Goal: Complete application form: Fill out and submit a form for a specific purpose

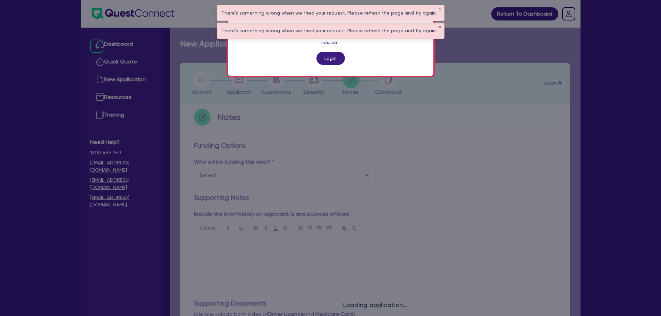
scroll to position [256, 0]
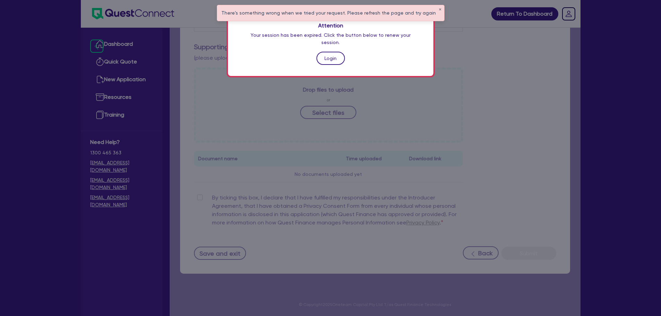
click at [327, 52] on link "Login" at bounding box center [330, 58] width 28 height 13
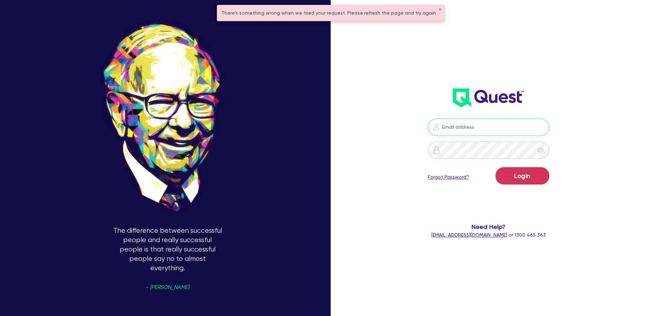
click at [458, 125] on input "email" at bounding box center [488, 127] width 121 height 17
type input "rob.matheson@quest.finance"
click at [526, 174] on button "Login" at bounding box center [522, 175] width 54 height 17
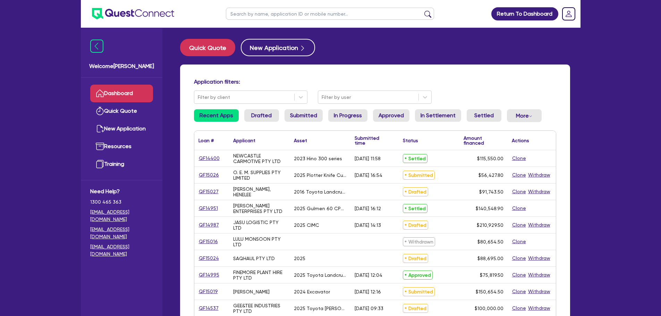
click at [323, 13] on input "text" at bounding box center [330, 14] width 208 height 12
type input "am"
click at [422, 10] on button "submit" at bounding box center [427, 15] width 11 height 10
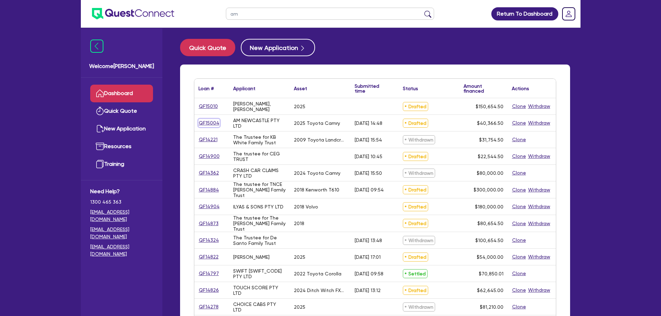
click at [210, 123] on link "QF15004" at bounding box center [208, 123] width 21 height 8
select select "CARS_AND_LIGHT_TRUCKS"
select select "PASSENGER_VEHICLES"
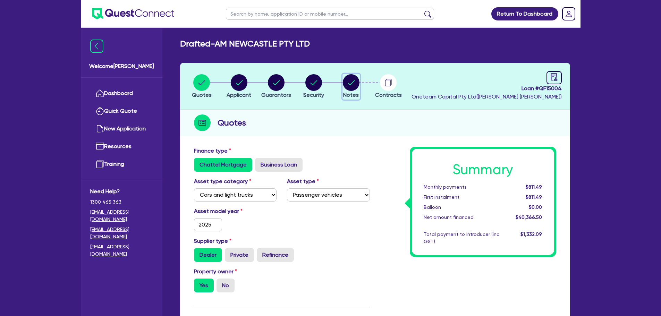
click at [349, 87] on circle "button" at bounding box center [351, 82] width 17 height 17
select select "Other"
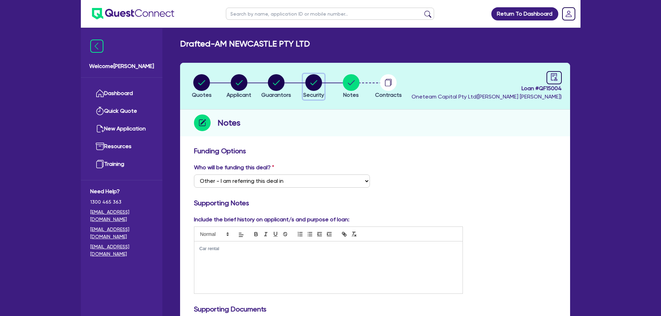
click at [318, 84] on circle "button" at bounding box center [313, 82] width 17 height 17
select select "CARS_AND_LIGHT_TRUCKS"
select select "PASSENGER_VEHICLES"
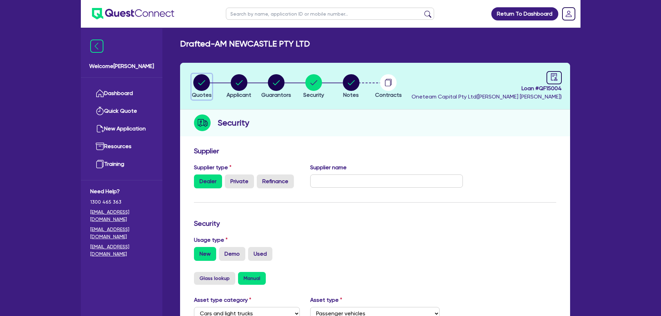
drag, startPoint x: 205, startPoint y: 82, endPoint x: 226, endPoint y: 92, distance: 23.6
click at [205, 82] on circle "button" at bounding box center [201, 82] width 17 height 17
select select "CARS_AND_LIGHT_TRUCKS"
select select "PASSENGER_VEHICLES"
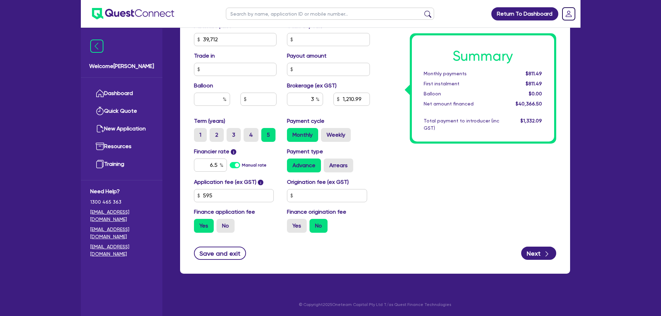
scroll to position [279, 0]
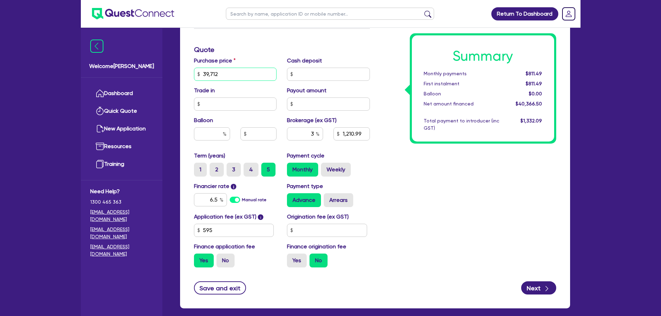
drag, startPoint x: 233, startPoint y: 76, endPoint x: 204, endPoint y: 75, distance: 29.2
click at [204, 75] on input "39,712" at bounding box center [235, 74] width 83 height 13
type input "42,500"
click at [409, 152] on div "Summary Monthly payments $811.49 First instalment $811.49 Balloon $0.00 Net amo…" at bounding box center [468, 70] width 186 height 406
type input "1,294.64"
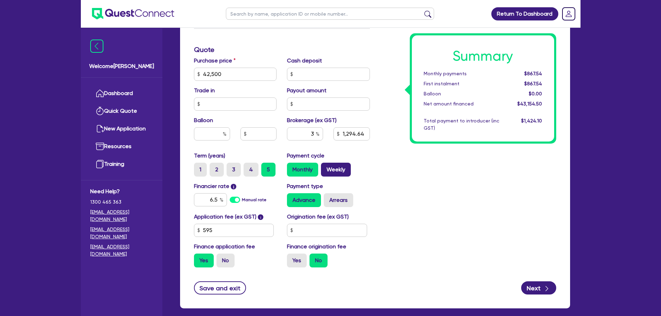
click at [331, 176] on label "Weekly" at bounding box center [336, 170] width 30 height 14
click at [325, 167] on input "Weekly" at bounding box center [323, 165] width 5 height 5
radio input "true"
type input "1,294.64"
click at [252, 169] on label "4" at bounding box center [251, 170] width 15 height 14
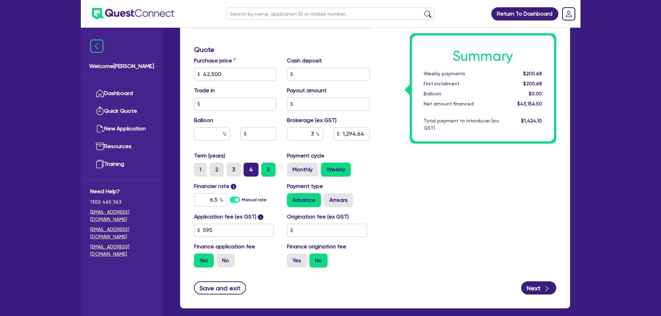
click at [248, 167] on input "4" at bounding box center [246, 165] width 5 height 5
radio input "true"
type input "1,294.64"
click at [267, 168] on label "5" at bounding box center [268, 170] width 14 height 14
click at [266, 167] on input "5" at bounding box center [263, 165] width 5 height 5
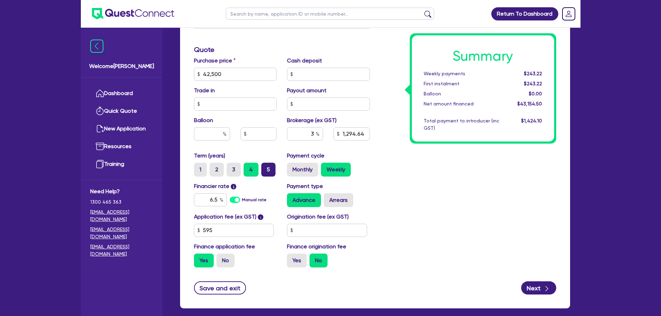
radio input "true"
type input "1,294.64"
click at [314, 174] on label "Monthly" at bounding box center [302, 170] width 31 height 14
click at [291, 167] on input "Monthly" at bounding box center [289, 165] width 5 height 5
radio input "true"
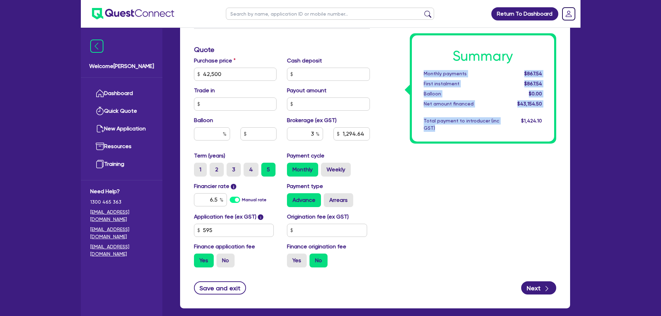
drag, startPoint x: 441, startPoint y: 130, endPoint x: 419, endPoint y: 67, distance: 66.6
click at [419, 67] on div "Summary Monthly payments $867.54 First instalment $867.54 Balloon $0.00 Net amo…" at bounding box center [483, 88] width 142 height 106
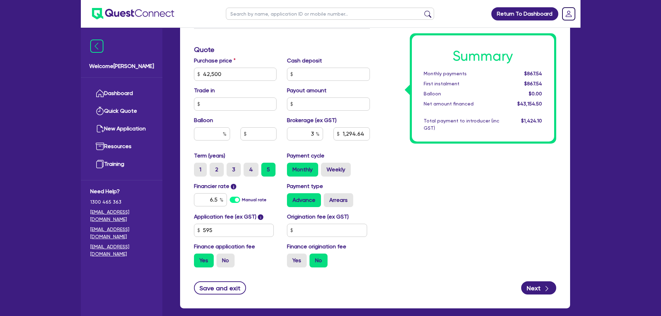
click at [545, 120] on div "$1,424.10" at bounding box center [525, 124] width 43 height 15
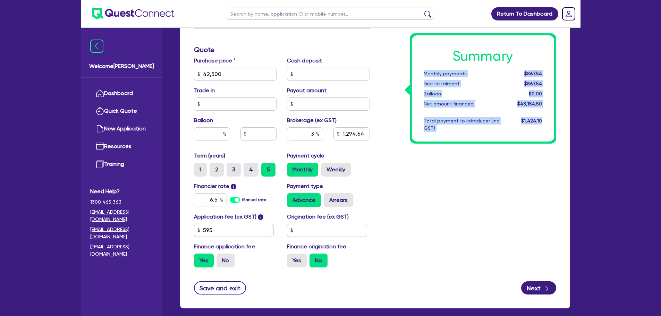
drag, startPoint x: 545, startPoint y: 120, endPoint x: 416, endPoint y: 73, distance: 137.4
click at [416, 73] on div "Summary Monthly payments $867.54 First instalment $867.54 Balloon $0.00 Net amo…" at bounding box center [483, 88] width 142 height 106
click at [478, 127] on div "Total payment to introducer (inc GST)" at bounding box center [461, 124] width 86 height 15
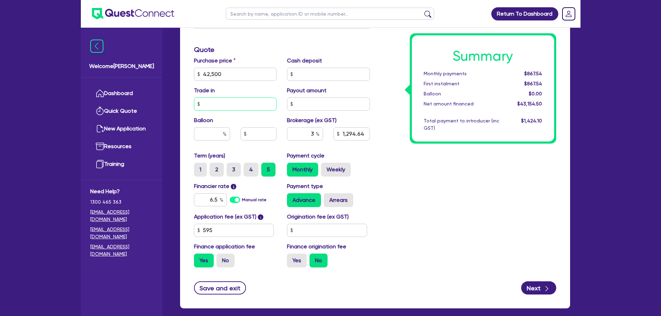
click at [221, 100] on input "text" at bounding box center [235, 103] width 83 height 13
click at [234, 77] on input "42,500" at bounding box center [235, 74] width 83 height 13
click at [326, 75] on input "text" at bounding box center [328, 74] width 83 height 13
click at [265, 105] on input "text" at bounding box center [235, 103] width 83 height 13
click at [256, 66] on div "Purchase price 42,500" at bounding box center [235, 69] width 93 height 24
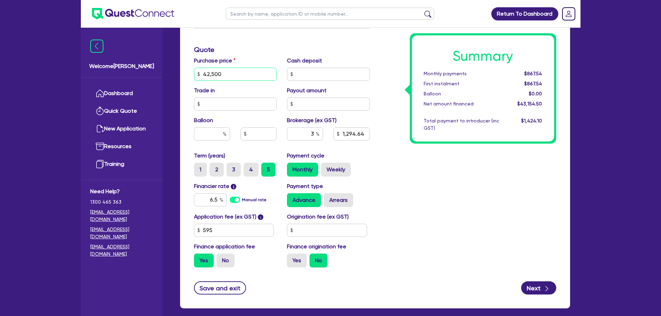
click at [269, 73] on input "42,500" at bounding box center [235, 74] width 83 height 13
click at [377, 102] on div "Summary Monthly payments $867.54 First instalment $867.54 Balloon $0.00 Net amo…" at bounding box center [468, 70] width 186 height 406
click at [306, 234] on input "text" at bounding box center [327, 230] width 80 height 13
type input "1,294.64"
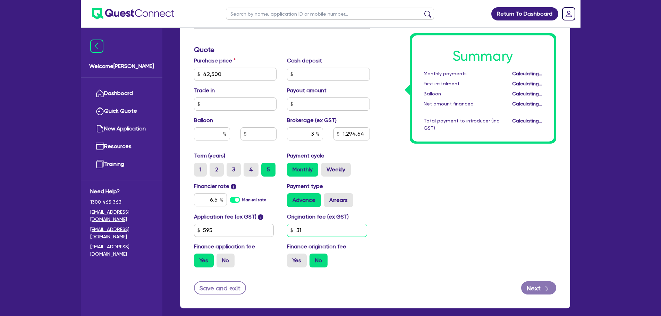
type input "318"
type input "1,294.64"
type input "318.18"
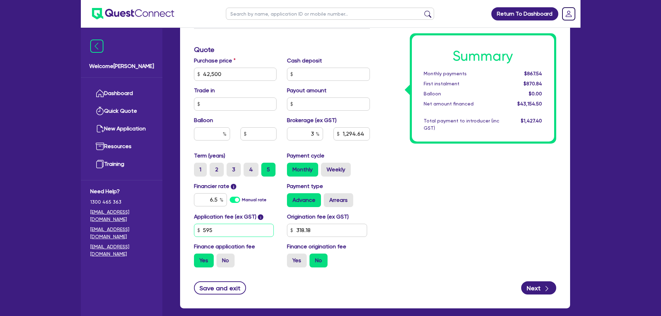
type input "1,294.64"
drag, startPoint x: 224, startPoint y: 233, endPoint x: 201, endPoint y: 232, distance: 23.3
click at [198, 236] on input "595" at bounding box center [234, 230] width 80 height 13
type input "500"
click at [493, 239] on div "Summary Monthly payments $867.54 First instalment $1,217.54 Balloon $0.00 Net a…" at bounding box center [468, 70] width 186 height 406
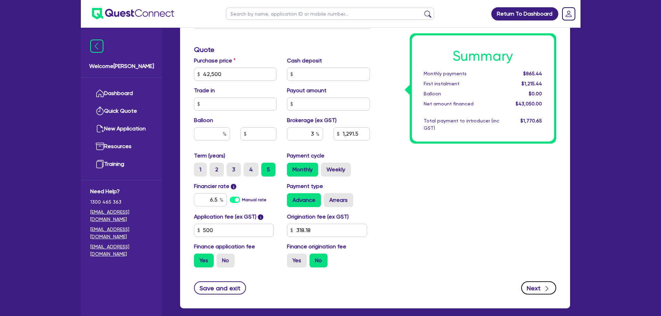
click at [538, 287] on button "Next" at bounding box center [538, 287] width 35 height 13
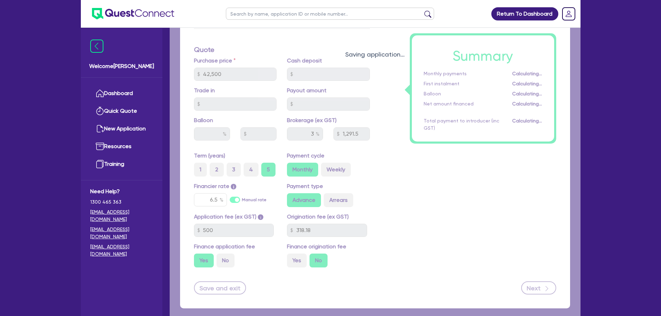
type input "1,291.5"
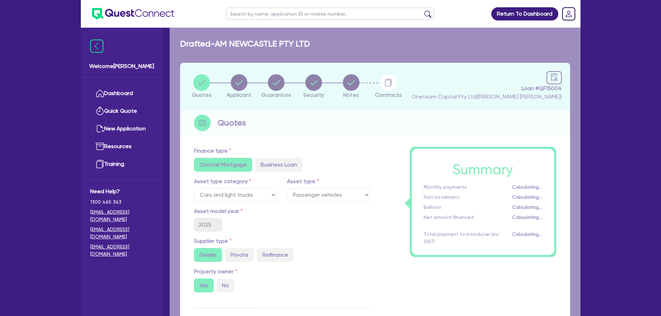
select select "COMPANY"
select select "RENTAL_REAL_ESTATE"
select select "MOTOR_VEHICLES"
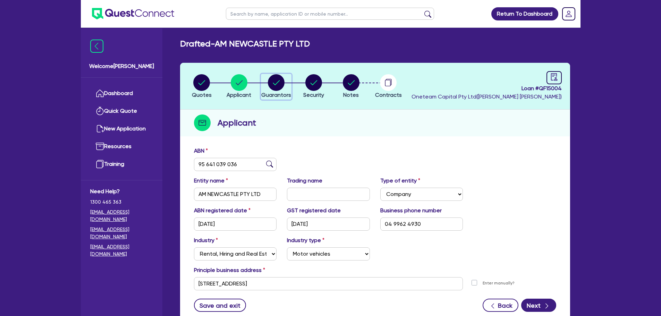
click at [280, 82] on circle "button" at bounding box center [276, 82] width 17 height 17
select select "MR"
select select "NSW"
select select "SINGLE"
select select "PROPERTY"
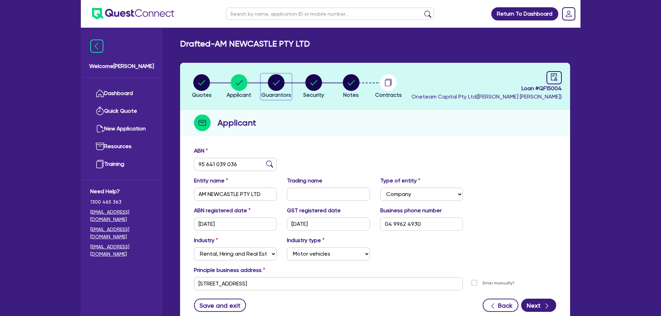
select select "PROPERTY"
select select "MORTGAGE"
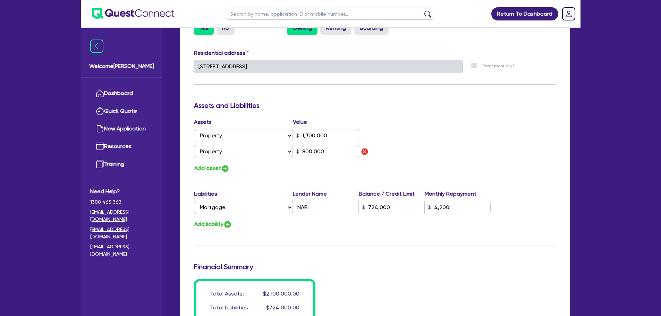
scroll to position [382, 0]
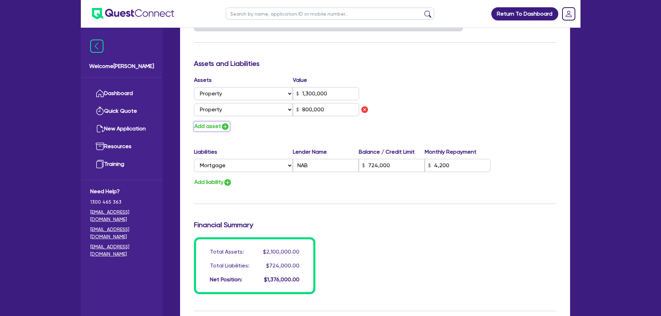
click at [223, 128] on img "button" at bounding box center [225, 126] width 8 height 8
type input "0"
type input "0499 624 930"
type input "1,300,000"
type input "800,000"
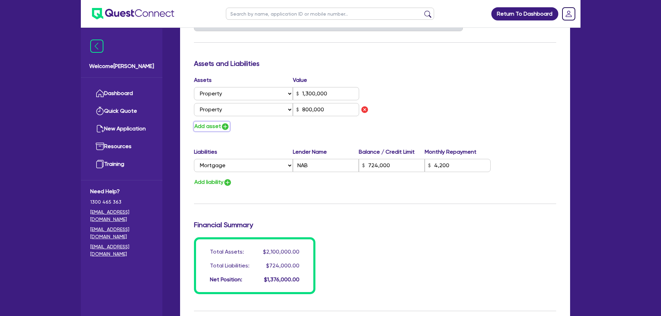
type input "724,000"
type input "4,200"
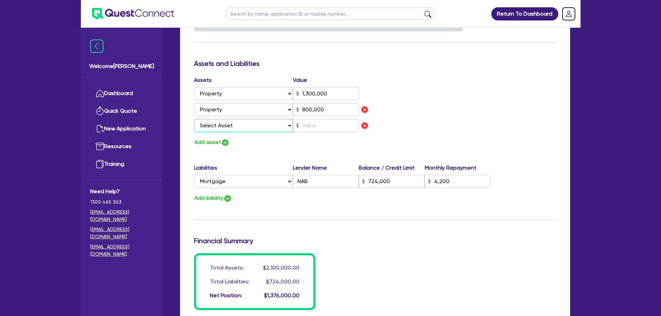
click at [225, 129] on select "Select Asset Cash Property Investment property Vehicle Truck Trailer Equipment …" at bounding box center [243, 125] width 99 height 13
select select "TRUCK"
click at [194, 119] on select "Select Asset Cash Property Investment property Vehicle Truck Trailer Equipment …" at bounding box center [243, 125] width 99 height 13
type input "0"
type input "0499 624 930"
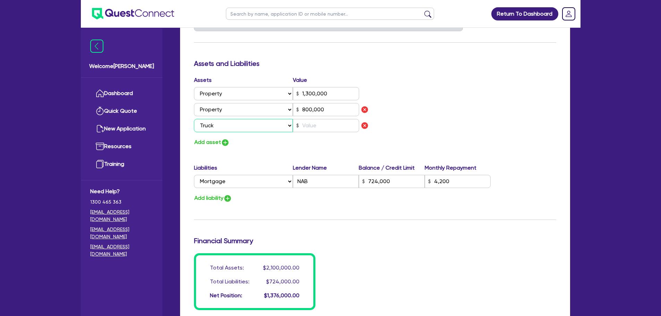
type input "1,300,000"
type input "800,000"
type input "724,000"
type input "4,200"
click at [238, 127] on select "Select Asset Cash Property Investment property Vehicle Truck Trailer Equipment …" at bounding box center [243, 125] width 99 height 13
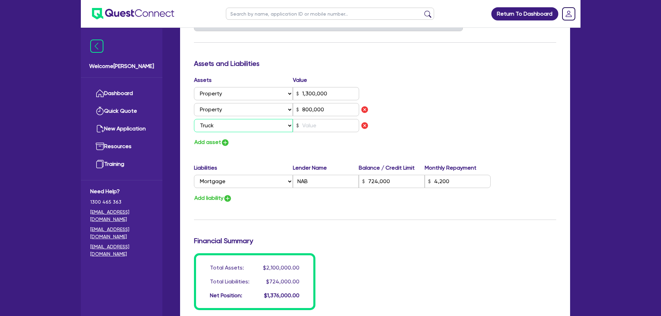
select select "VEHICLE"
click at [194, 119] on select "Select Asset Cash Property Investment property Vehicle Truck Trailer Equipment …" at bounding box center [243, 125] width 99 height 13
type input "0"
type input "0499 624 930"
type input "1,300,000"
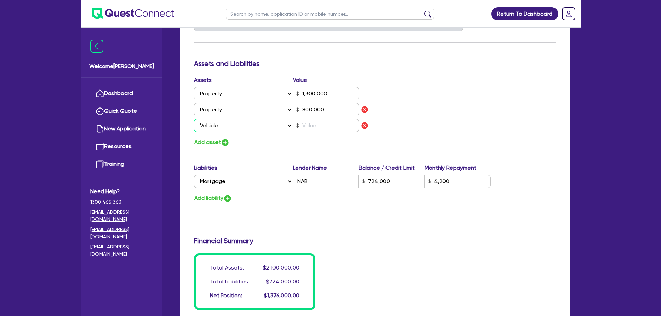
type input "800,000"
type input "724,000"
type input "4,200"
click at [310, 125] on input "text" at bounding box center [326, 125] width 66 height 13
type input "0"
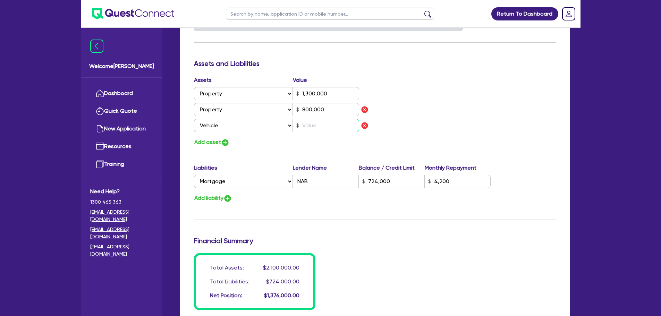
type input "0499 624 930"
type input "1,300,000"
type input "800,000"
type input "724,000"
type input "4,200"
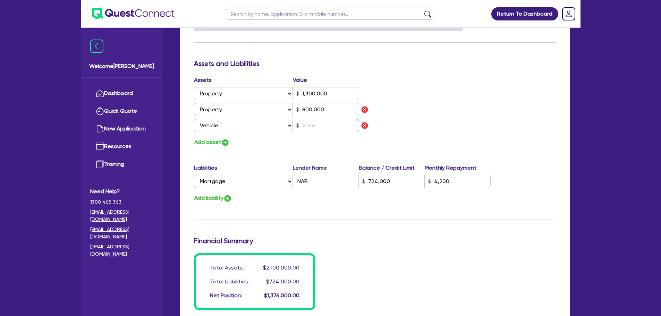
type input "5"
type input "0"
type input "0499 624 930"
type input "1,300,000"
type input "800,000"
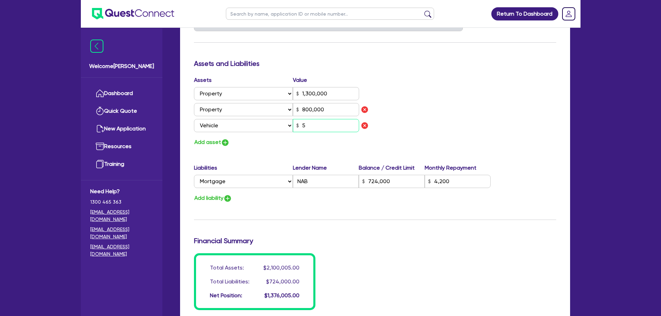
type input "724,000"
type input "4,200"
type input "50"
type input "0"
type input "0499 624 930"
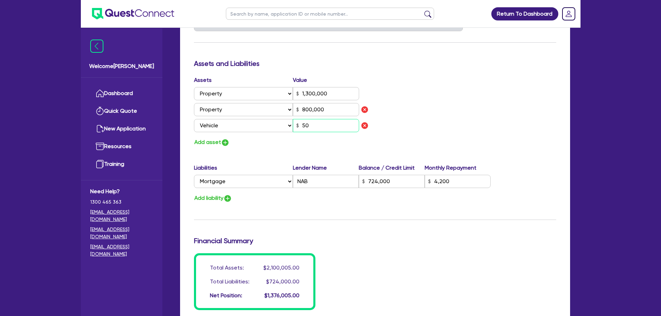
type input "1,300,000"
type input "800,000"
type input "724,000"
type input "4,200"
type input "500"
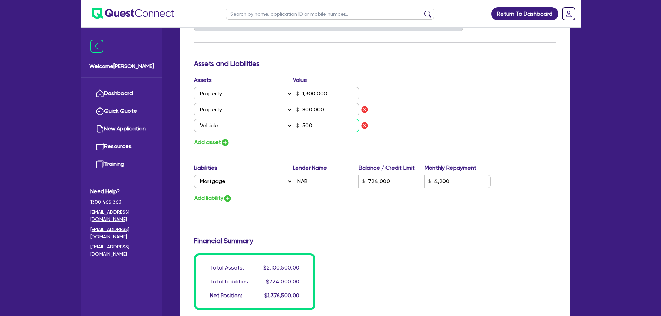
type input "0"
type input "0499 624 930"
type input "1,300,000"
type input "800,000"
type input "724,000"
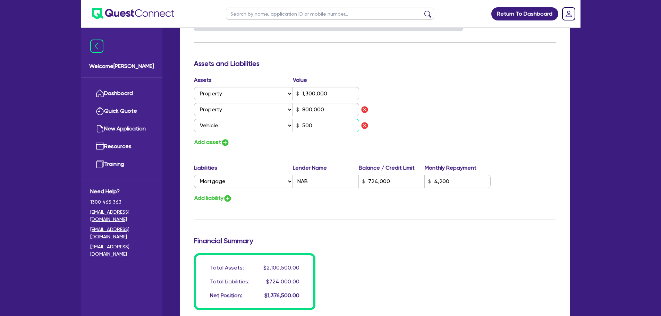
type input "4,200"
type input "5,000"
type input "0"
type input "0499 624 930"
type input "1,300,000"
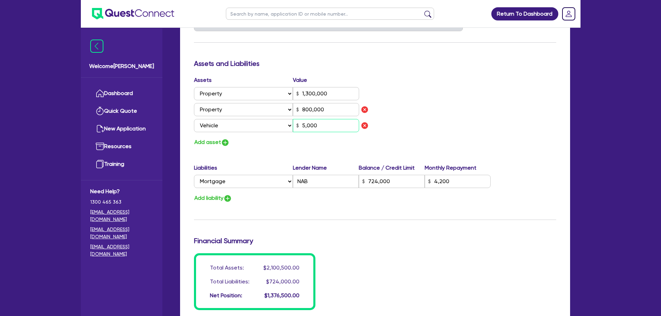
type input "800,000"
type input "724,000"
type input "4,200"
type input "50,000"
click at [207, 142] on button "Add asset" at bounding box center [212, 142] width 36 height 9
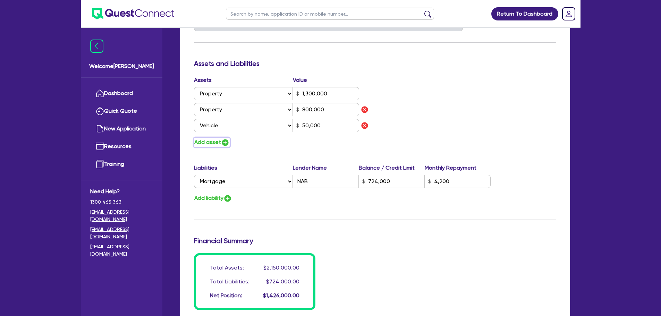
type input "0"
type input "0499 624 930"
type input "1,300,000"
type input "800,000"
type input "724,000"
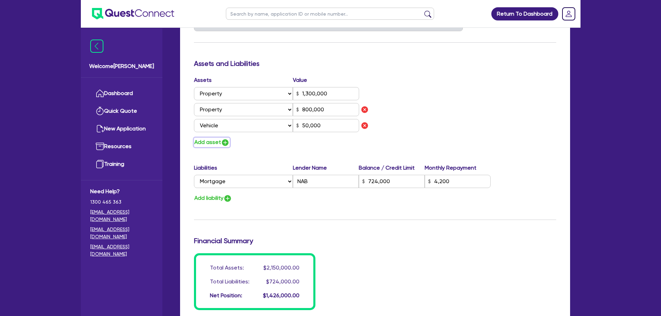
type input "4,200"
type input "50,000"
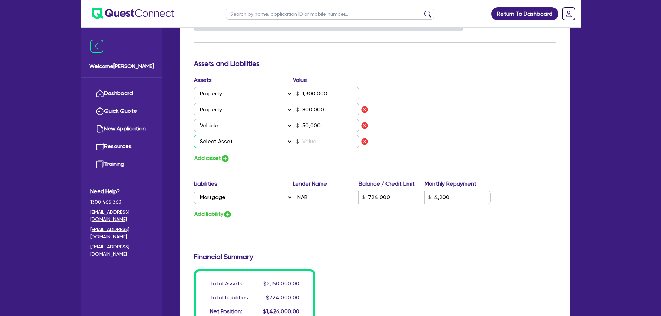
click at [256, 141] on select "Select Asset Cash Property Investment property Vehicle Truck Trailer Equipment …" at bounding box center [243, 141] width 99 height 13
select select "VEHICLE"
click at [194, 135] on select "Select Asset Cash Property Investment property Vehicle Truck Trailer Equipment …" at bounding box center [243, 141] width 99 height 13
type input "0"
type input "0499 624 930"
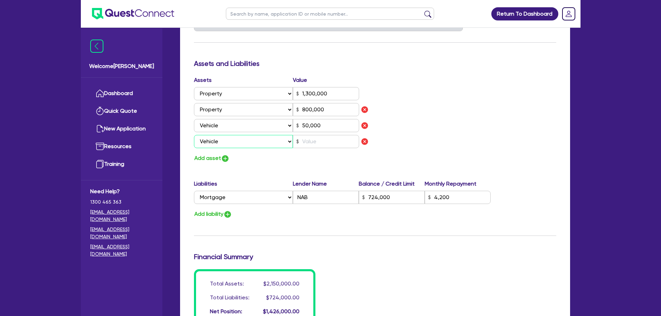
type input "1,300,000"
type input "800,000"
type input "724,000"
type input "4,200"
type input "50,000"
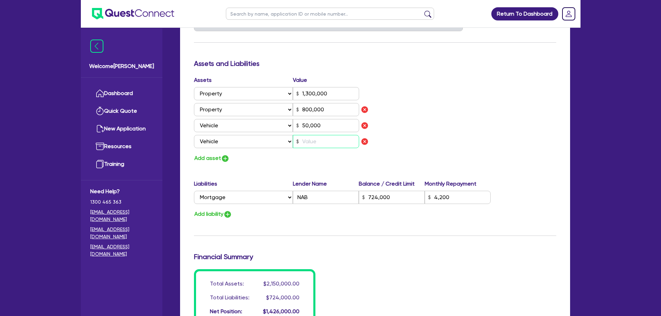
click at [305, 141] on input "text" at bounding box center [326, 141] width 66 height 13
type input "0"
type input "0499 624 930"
type input "1,300,000"
type input "800,000"
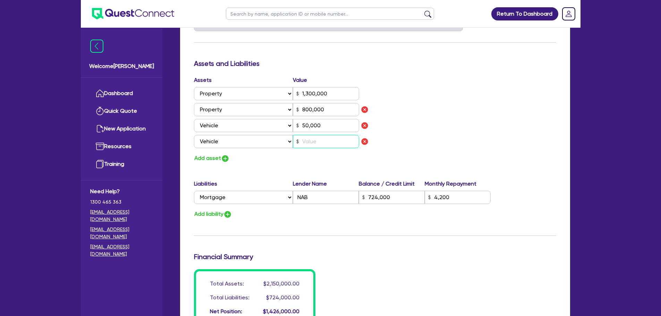
type input "724,000"
type input "4,200"
type input "50,000"
type input "6"
type input "0"
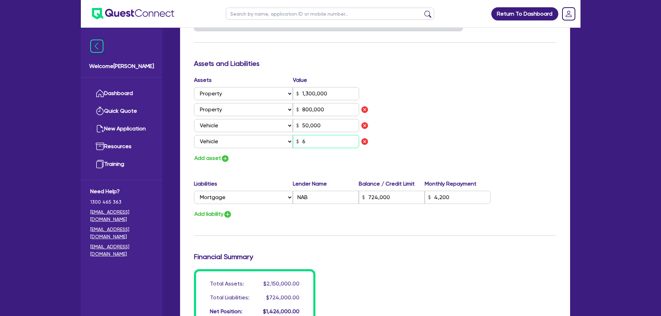
type input "0499 624 930"
type input "1,300,000"
type input "800,000"
type input "724,000"
type input "4,200"
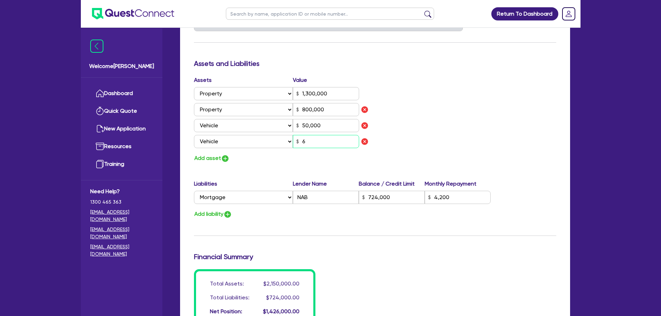
type input "50,000"
type input "60"
type input "0"
type input "0499 624 930"
type input "1,300,000"
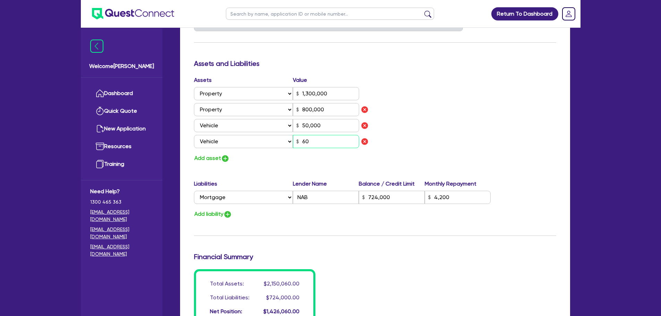
type input "800,000"
type input "724,000"
type input "4,200"
type input "50,000"
type input "600"
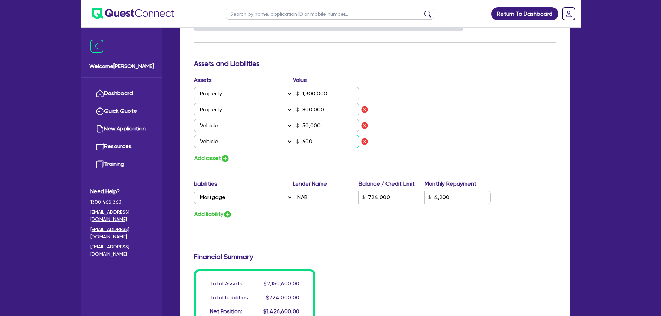
type input "0"
type input "0499 624 930"
type input "1,300,000"
type input "800,000"
type input "724,000"
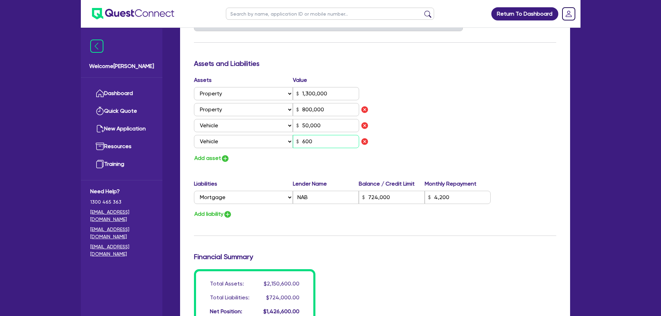
type input "4,200"
type input "50,000"
type input "6,000"
type input "0"
type input "0499 624 930"
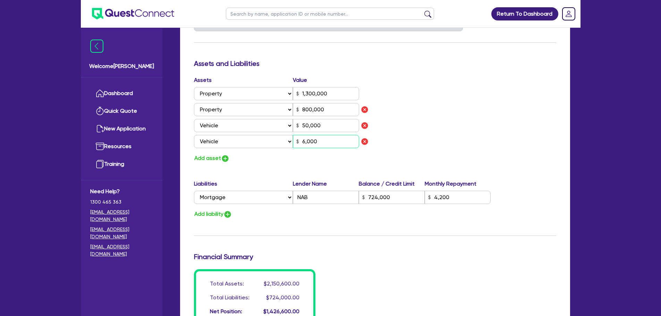
type input "1,300,000"
type input "800,000"
type input "724,000"
type input "4,200"
type input "50,000"
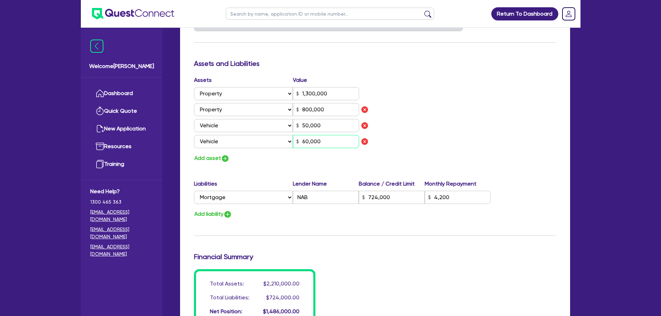
type input "60,000"
click at [217, 159] on button "Add asset" at bounding box center [212, 158] width 36 height 9
type input "0"
type input "0499 624 930"
type input "1,300,000"
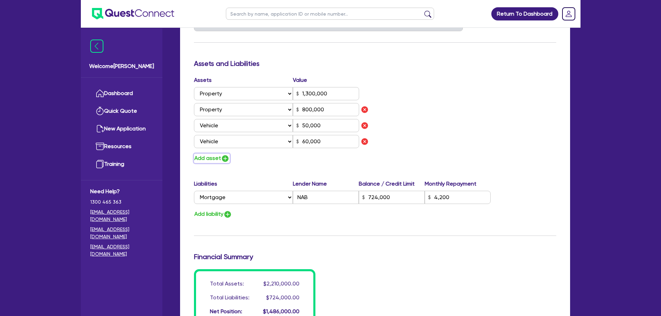
type input "800,000"
type input "724,000"
type input "4,200"
type input "50,000"
type input "60,000"
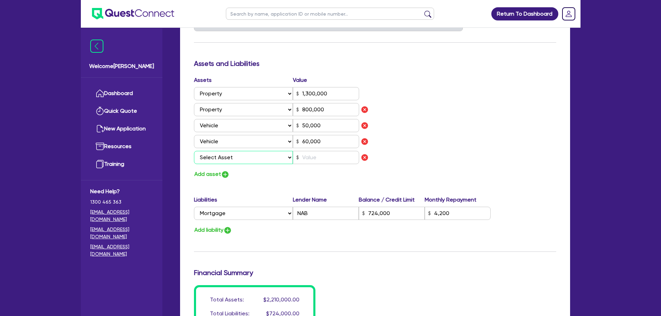
click at [217, 160] on select "Select Asset Cash Property Investment property Vehicle Truck Trailer Equipment …" at bounding box center [243, 157] width 99 height 13
select select "VEHICLE"
click at [194, 151] on select "Select Asset Cash Property Investment property Vehicle Truck Trailer Equipment …" at bounding box center [243, 157] width 99 height 13
type input "0"
type input "0499 624 930"
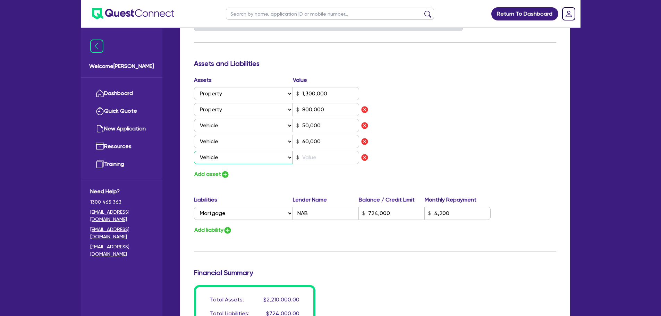
type input "1,300,000"
type input "800,000"
type input "724,000"
type input "4,200"
type input "50,000"
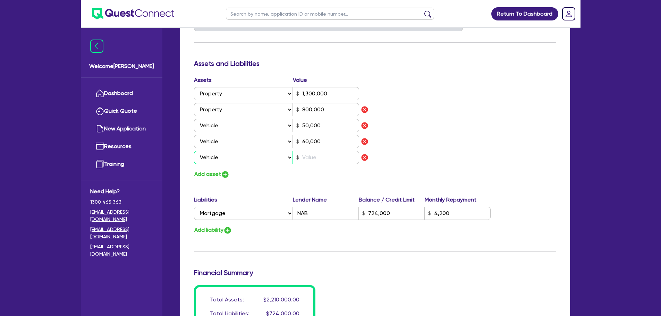
type input "60,000"
drag, startPoint x: 334, startPoint y: 158, endPoint x: 333, endPoint y: 162, distance: 3.5
click at [333, 160] on input "text" at bounding box center [326, 157] width 66 height 13
type input "0"
type input "0499 624 930"
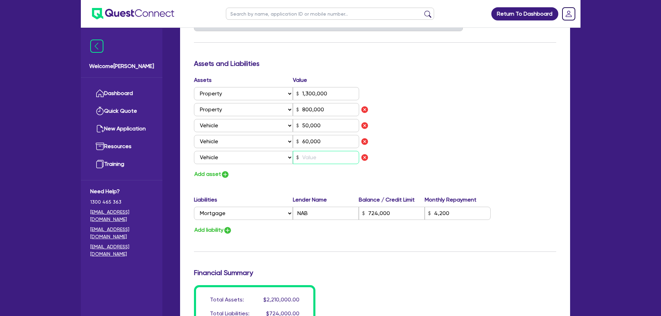
type input "1,300,000"
type input "800,000"
type input "724,000"
type input "4,200"
type input "50,000"
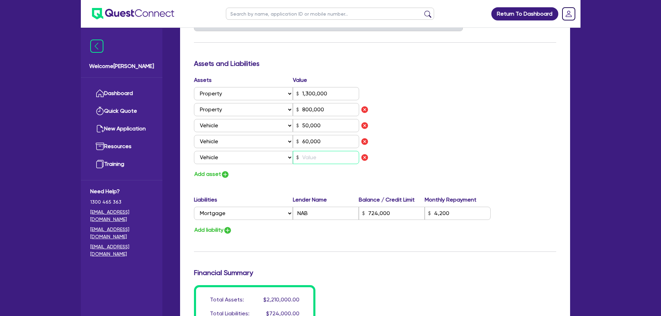
type input "60,000"
type input "4"
type input "0"
type input "0499 624 930"
type input "1,300,000"
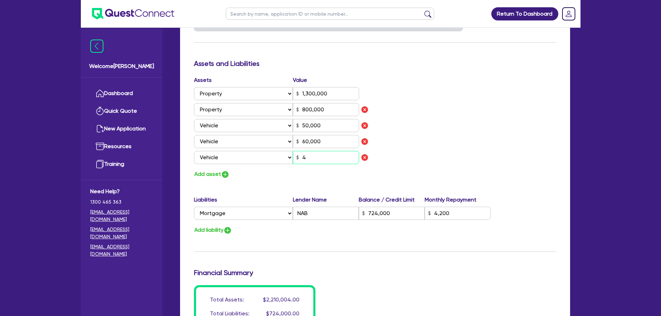
type input "800,000"
type input "724,000"
type input "4,200"
type input "50,000"
type input "60,000"
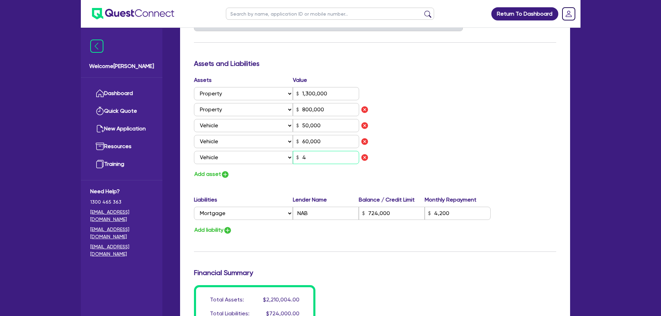
type input "40"
type input "0"
type input "0499 624 930"
type input "1,300,000"
type input "800,000"
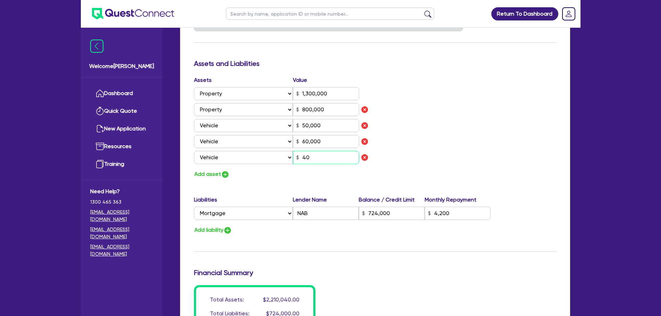
type input "724,000"
type input "4,200"
type input "50,000"
type input "60,000"
type input "400"
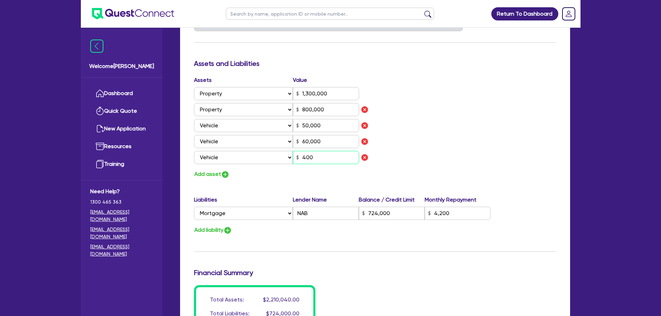
type input "0"
type input "0499 624 930"
type input "1,300,000"
type input "800,000"
type input "724,000"
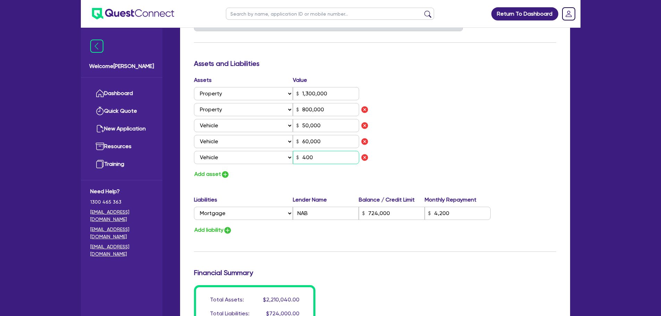
type input "4,200"
type input "50,000"
type input "60,000"
type input "4,000"
type input "0"
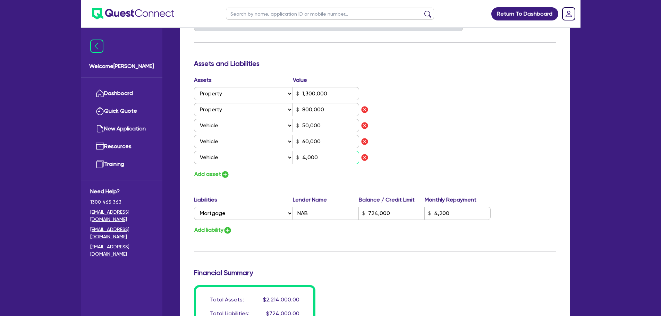
type input "0499 624 930"
type input "1,300,000"
click at [220, 179] on div "Update residential status for Director #1 Boarding is only acceptable when the …" at bounding box center [375, 53] width 362 height 577
click at [223, 175] on img "button" at bounding box center [225, 174] width 8 height 8
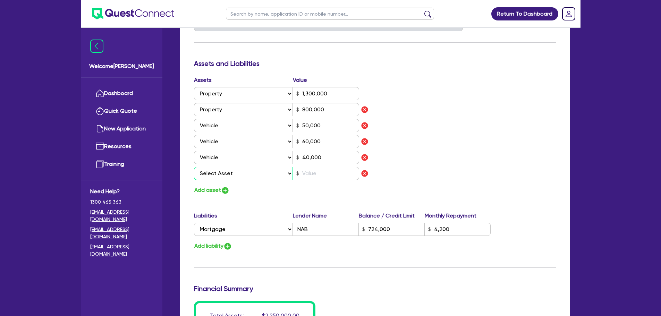
click at [223, 171] on select "Select Asset Cash Property Investment property Vehicle Truck Trailer Equipment …" at bounding box center [243, 173] width 99 height 13
click at [194, 167] on select "Select Asset Cash Property Investment property Vehicle Truck Trailer Equipment …" at bounding box center [243, 173] width 99 height 13
click at [316, 173] on input "text" at bounding box center [326, 173] width 66 height 13
click at [211, 194] on button "Add asset" at bounding box center [212, 190] width 36 height 9
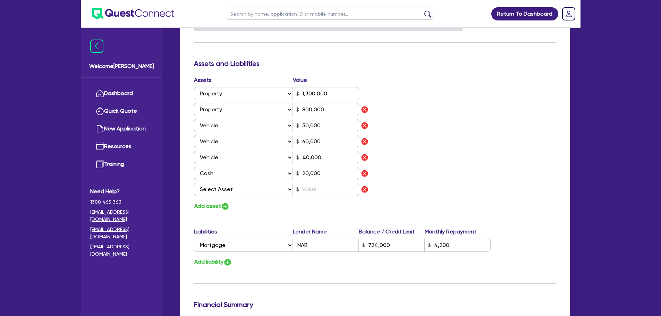
click at [221, 198] on div "Assets Value Select Asset Cash Property Investment property Vehicle Truck Trail…" at bounding box center [282, 137] width 186 height 123
click at [223, 192] on select "Select Asset Cash Property Investment property Vehicle Truck Trailer Equipment …" at bounding box center [243, 189] width 99 height 13
click at [194, 183] on select "Select Asset Cash Property Investment property Vehicle Truck Trailer Equipment …" at bounding box center [243, 189] width 99 height 13
drag, startPoint x: 316, startPoint y: 193, endPoint x: 327, endPoint y: 196, distance: 11.5
click at [316, 194] on input "text" at bounding box center [326, 189] width 66 height 13
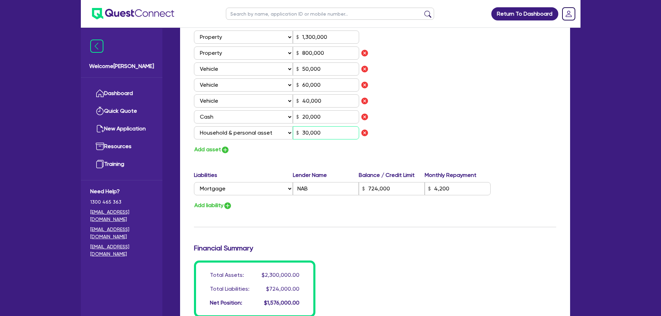
scroll to position [486, 0]
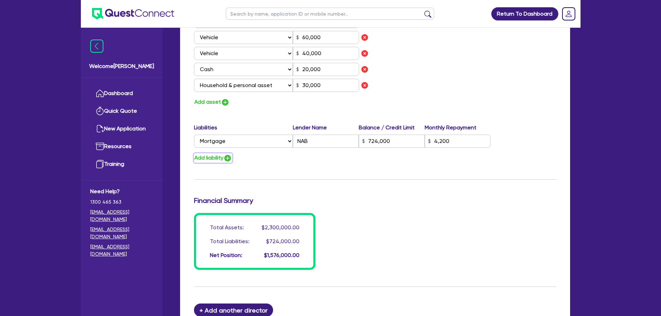
click at [223, 160] on button "Add liability" at bounding box center [213, 157] width 38 height 9
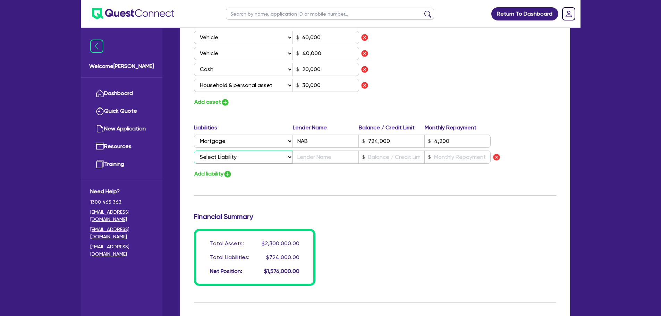
drag, startPoint x: 236, startPoint y: 160, endPoint x: 239, endPoint y: 163, distance: 4.4
click at [236, 160] on select "Select Liability Credit card Mortgage Investment property loan Vehicle loan Tru…" at bounding box center [243, 157] width 99 height 13
click at [194, 151] on select "Select Liability Credit card Mortgage Investment property loan Vehicle loan Tru…" at bounding box center [243, 157] width 99 height 13
click at [325, 162] on input "text" at bounding box center [326, 157] width 66 height 13
click at [226, 173] on img "button" at bounding box center [227, 174] width 8 height 8
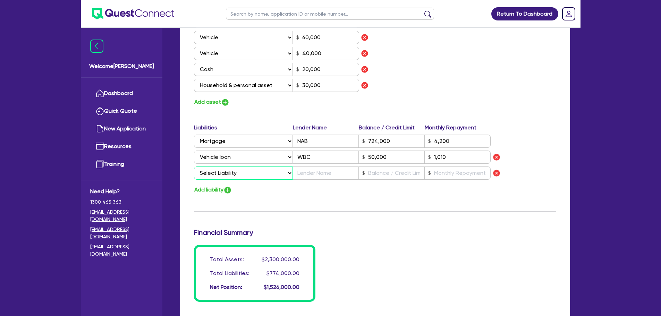
click at [229, 168] on select "Select Liability Credit card Mortgage Investment property loan Vehicle loan Tru…" at bounding box center [243, 173] width 99 height 13
click at [194, 167] on select "Select Liability Credit card Mortgage Investment property loan Vehicle loan Tru…" at bounding box center [243, 173] width 99 height 13
click at [312, 175] on input "text" at bounding box center [326, 173] width 66 height 13
click at [222, 188] on button "Add liability" at bounding box center [213, 189] width 38 height 9
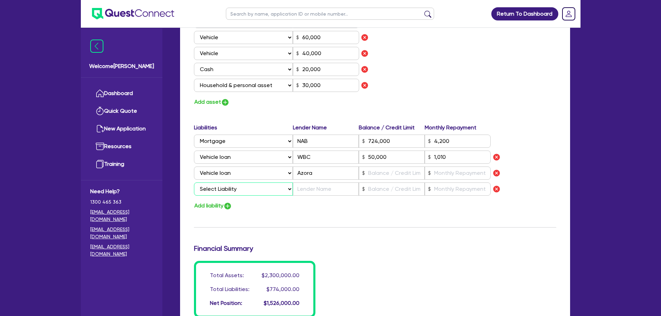
click at [221, 187] on select "Select Liability Credit card Mortgage Investment property loan Vehicle loan Tru…" at bounding box center [243, 188] width 99 height 13
click at [194, 182] on select "Select Liability Credit card Mortgage Investment property loan Vehicle loan Tru…" at bounding box center [243, 188] width 99 height 13
drag, startPoint x: 317, startPoint y: 196, endPoint x: 317, endPoint y: 188, distance: 7.6
click at [317, 193] on div "Liabilities Lender Name Balance / Credit Limit Monthly Repayment Select Liabili…" at bounding box center [375, 161] width 373 height 75
click at [317, 188] on input "text" at bounding box center [326, 188] width 66 height 13
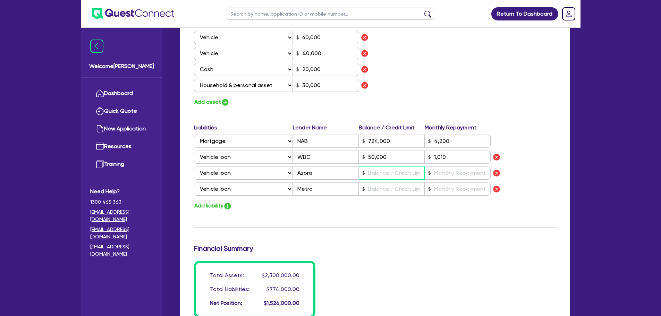
click at [373, 172] on input "text" at bounding box center [392, 173] width 66 height 13
click at [377, 180] on div "Liabilities Lender Name Balance / Credit Limit Monthly Repayment Select Liabili…" at bounding box center [375, 161] width 373 height 75
click at [379, 186] on input "text" at bounding box center [392, 188] width 66 height 13
click at [451, 187] on input "text" at bounding box center [458, 188] width 66 height 13
click at [456, 175] on input "text" at bounding box center [458, 173] width 66 height 13
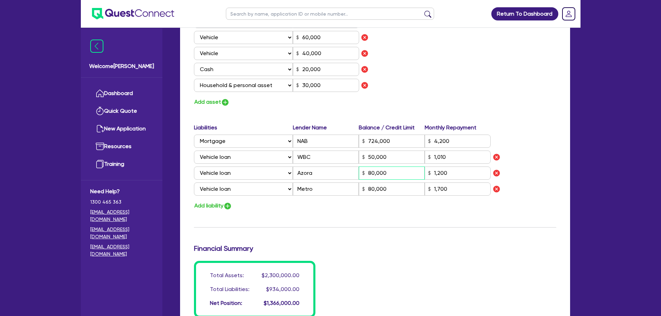
drag, startPoint x: 392, startPoint y: 173, endPoint x: 358, endPoint y: 171, distance: 34.8
click at [358, 171] on div "Select Liability Credit card Mortgage Investment property loan Vehicle loan Tru…" at bounding box center [342, 173] width 297 height 13
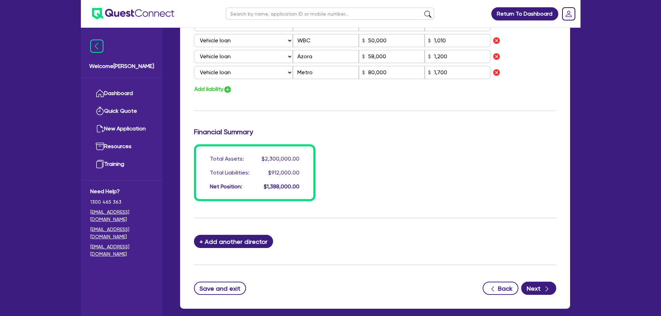
scroll to position [637, 0]
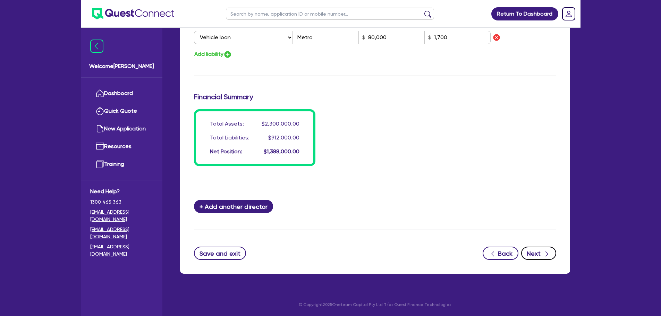
click at [544, 255] on icon "button" at bounding box center [546, 253] width 7 height 7
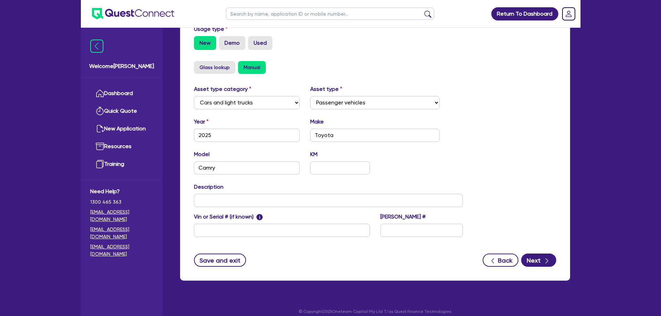
scroll to position [218, 0]
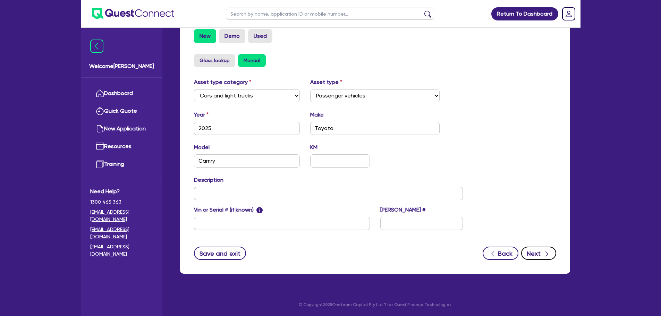
click at [541, 253] on button "Next" at bounding box center [538, 253] width 35 height 13
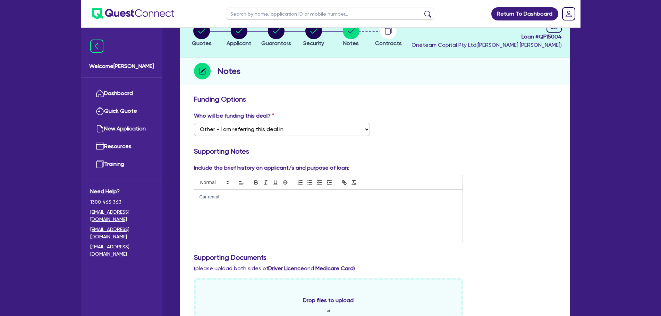
scroll to position [104, 0]
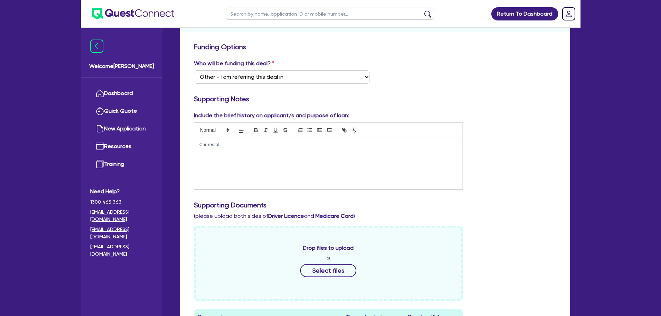
drag, startPoint x: 230, startPoint y: 146, endPoint x: 183, endPoint y: 146, distance: 47.5
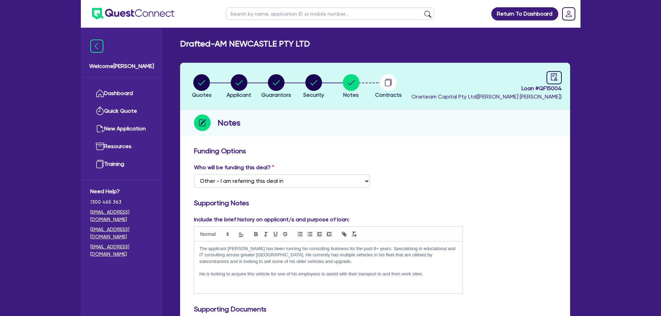
scroll to position [0, 0]
drag, startPoint x: 239, startPoint y: 246, endPoint x: 229, endPoint y: 246, distance: 10.8
click at [229, 246] on p "The applicant Aamir has been running his consulting business for the past 8+ ye…" at bounding box center [328, 255] width 258 height 19
click at [236, 83] on circle "button" at bounding box center [239, 82] width 17 height 17
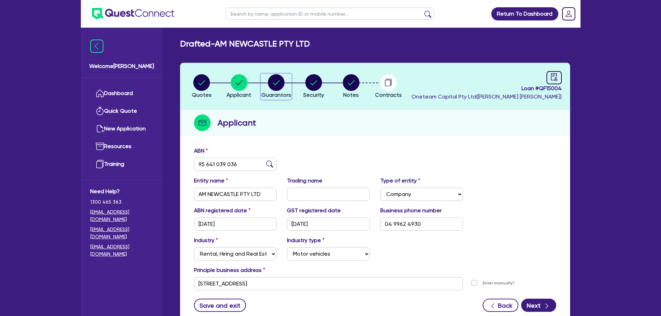
click at [274, 84] on icon "button" at bounding box center [276, 82] width 17 height 17
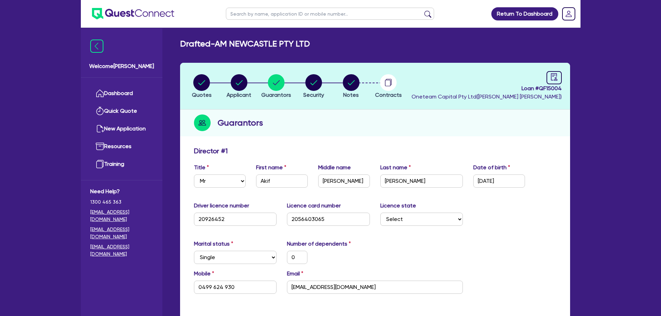
click at [339, 78] on li "Notes" at bounding box center [350, 86] width 37 height 24
click at [341, 78] on li "Notes" at bounding box center [350, 86] width 37 height 24
click at [349, 83] on circle "button" at bounding box center [351, 82] width 17 height 17
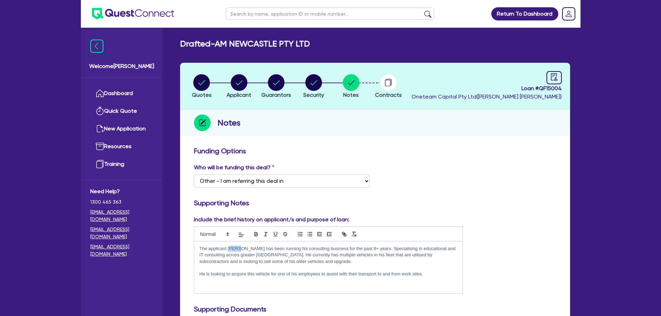
drag, startPoint x: 239, startPoint y: 247, endPoint x: 232, endPoint y: 248, distance: 7.3
click at [231, 248] on p "The applicant Aamir has been running his consulting business for the past 8+ ye…" at bounding box center [328, 255] width 258 height 19
drag, startPoint x: 304, startPoint y: 261, endPoint x: 315, endPoint y: 257, distance: 11.5
click at [305, 261] on p "The applicant Akif has been running his consulting business for the past 8+ yea…" at bounding box center [328, 255] width 258 height 19
click at [331, 249] on p "The applicant Akif has been running his consulting business for the past 8+ yea…" at bounding box center [328, 255] width 258 height 19
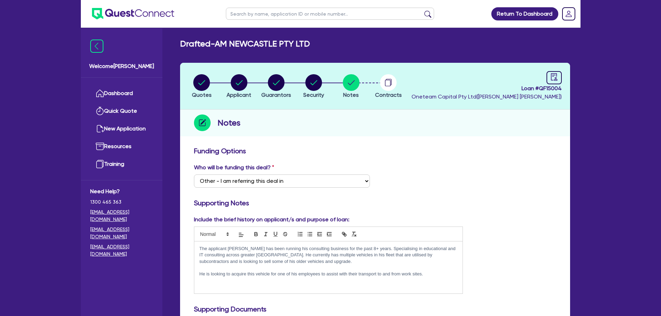
click at [347, 248] on p "The applicant Akif has been running his consulting business for the past 8+ yea…" at bounding box center [328, 255] width 258 height 19
click at [367, 260] on p "The applicant Akif has been running his consulting business for the past 5+ yea…" at bounding box center [328, 255] width 258 height 19
click at [441, 273] on p "He is looking to acquire this vehicle for one of his employees to assist with t…" at bounding box center [328, 274] width 258 height 6
drag, startPoint x: 319, startPoint y: 248, endPoint x: 301, endPoint y: 247, distance: 17.4
click at [301, 247] on p "The applicant Akif has been running his consulting business for the past 5+ yea…" at bounding box center [328, 255] width 258 height 19
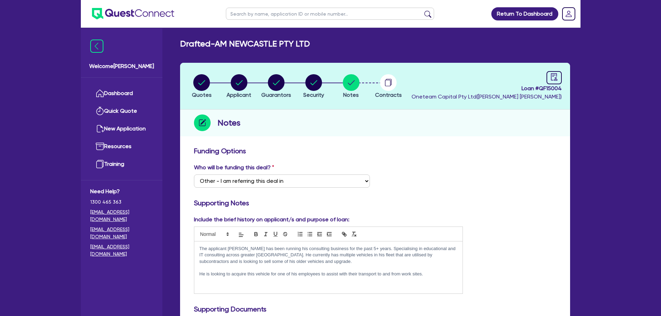
click at [298, 249] on p "The applicant Akif has been running his consulting business for the past 5+ yea…" at bounding box center [328, 255] width 258 height 19
drag, startPoint x: 300, startPoint y: 248, endPoint x: 280, endPoint y: 248, distance: 20.5
click at [280, 248] on p "The applicant Akif has been running his consulting business for the past 5+ yea…" at bounding box center [328, 255] width 258 height 19
click at [322, 252] on p "The applicant Akif has been running his business for the past 5+ years. Special…" at bounding box center [328, 255] width 258 height 19
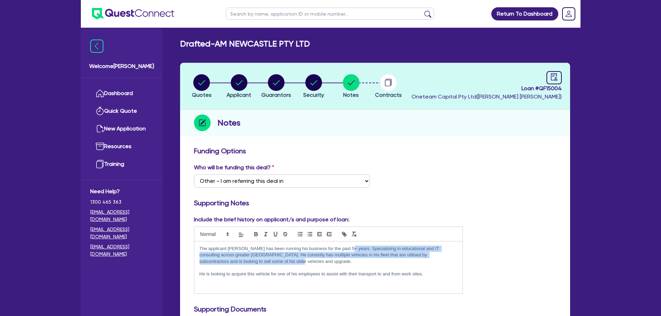
drag, startPoint x: 342, startPoint y: 261, endPoint x: 343, endPoint y: 249, distance: 11.2
click at [343, 249] on p "The applicant Akif has been running his business for the past 5+ years. Special…" at bounding box center [328, 255] width 258 height 19
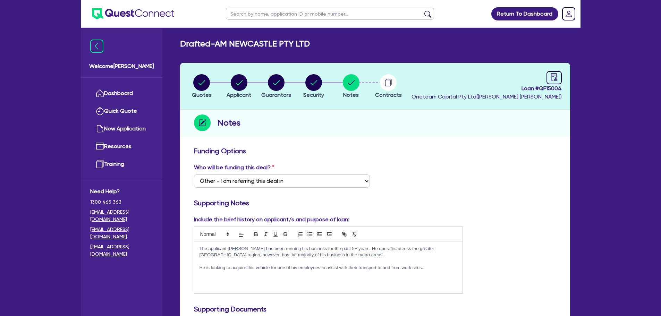
click at [354, 282] on div "The applicant Akif has been running his business for the past 5+ years. He oper…" at bounding box center [328, 267] width 269 height 52
click at [556, 78] on icon "audit" at bounding box center [554, 76] width 6 height 7
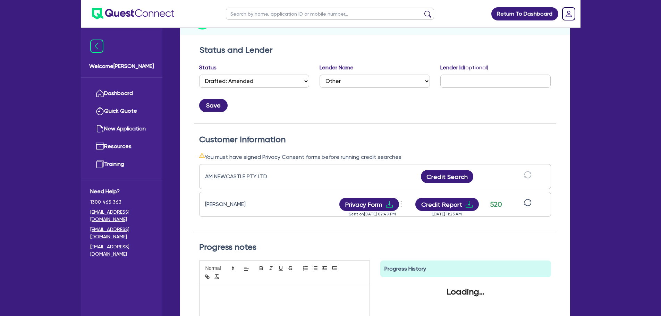
scroll to position [104, 0]
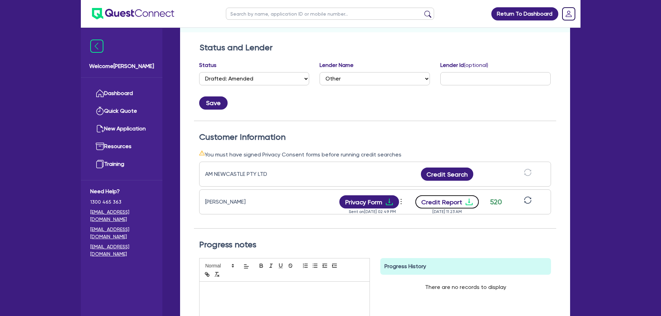
click at [435, 202] on button "Credit Report" at bounding box center [446, 201] width 63 height 13
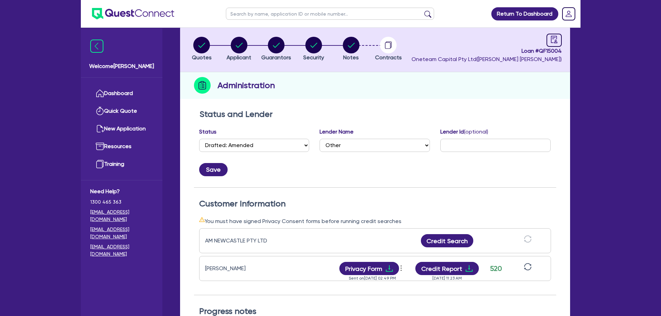
scroll to position [0, 0]
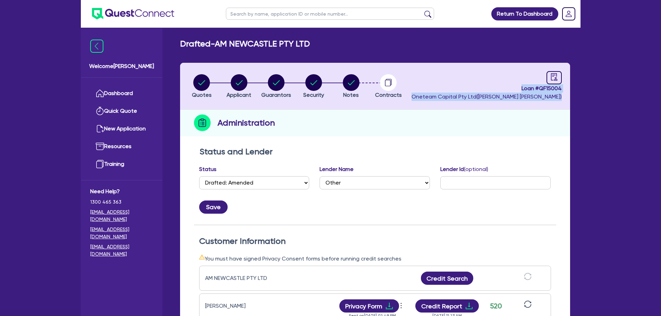
drag, startPoint x: 561, startPoint y: 96, endPoint x: 496, endPoint y: 61, distance: 74.1
click at [496, 61] on div "Drafted - AM NEWCASTLE PTY LTD Quotes Applicant Guarantors Security Notes Contr…" at bounding box center [375, 267] width 411 height 457
drag, startPoint x: 517, startPoint y: 88, endPoint x: 566, endPoint y: 88, distance: 48.9
click at [566, 88] on header "Quotes Applicant Guarantors Security Notes Contracts Loan # QF15004 Oneteam Cap…" at bounding box center [375, 86] width 390 height 47
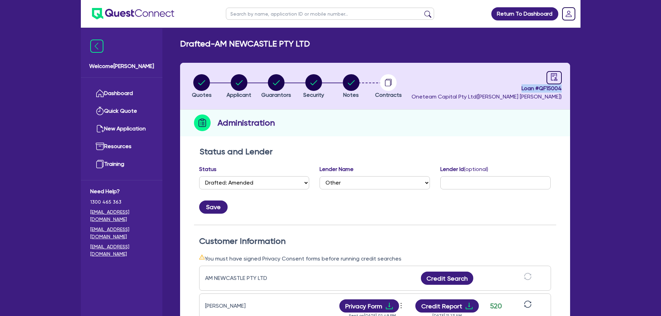
copy span "Loan # QF15004"
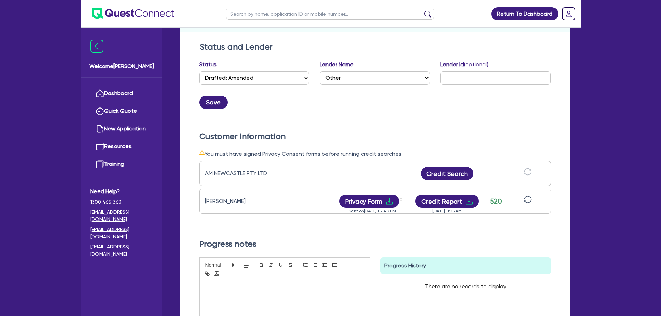
scroll to position [35, 0]
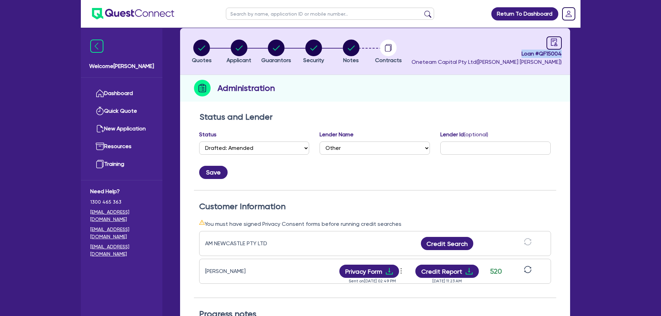
click at [365, 46] on li "Notes" at bounding box center [350, 51] width 37 height 24
click at [358, 48] on li "Notes" at bounding box center [350, 51] width 37 height 24
click at [353, 50] on circle "button" at bounding box center [351, 48] width 17 height 17
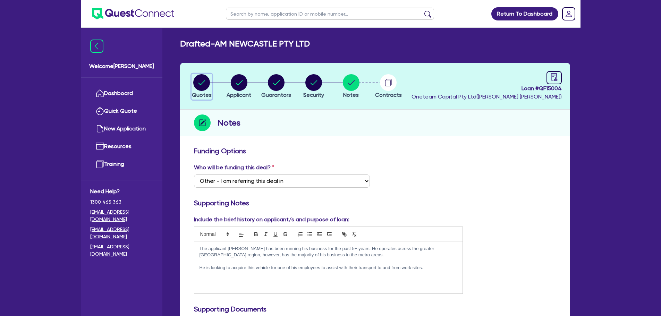
click at [197, 82] on circle "button" at bounding box center [201, 82] width 17 height 17
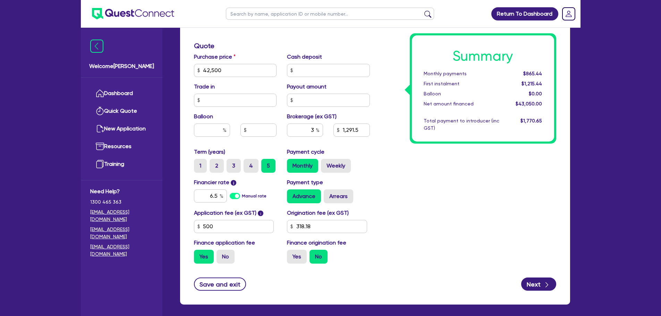
scroll to position [314, 0]
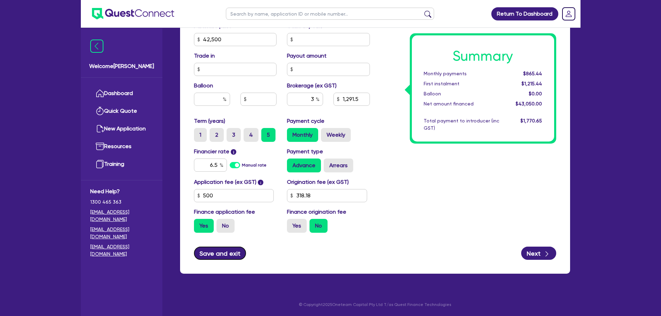
click at [236, 252] on button "Save and exit" at bounding box center [220, 253] width 52 height 13
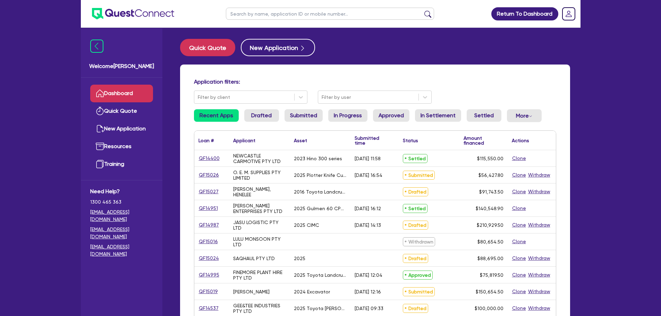
scroll to position [69, 0]
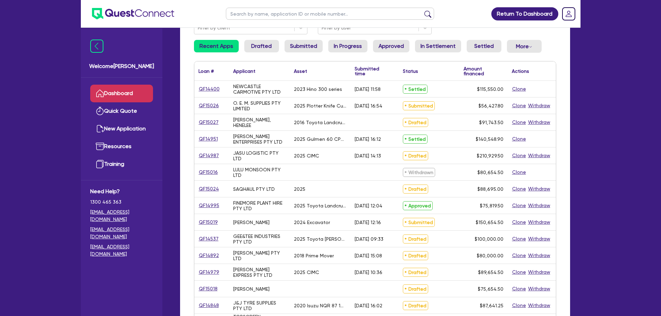
click at [252, 16] on input "text" at bounding box center [330, 14] width 208 height 12
click at [422, 10] on button "submit" at bounding box center [427, 15] width 11 height 10
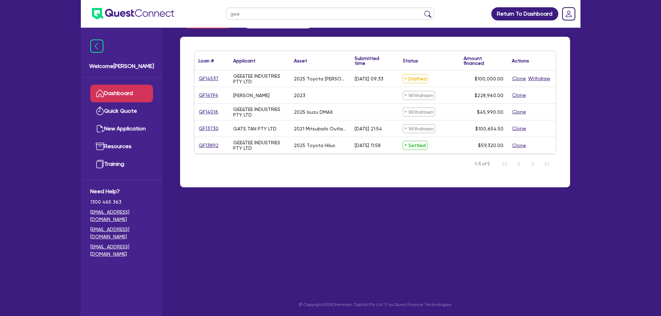
scroll to position [17, 0]
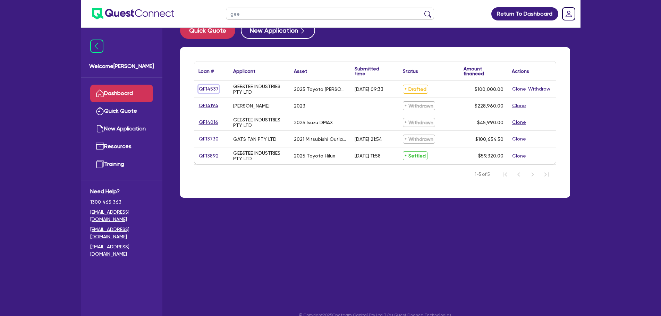
click at [215, 89] on link "QF14537" at bounding box center [208, 89] width 20 height 8
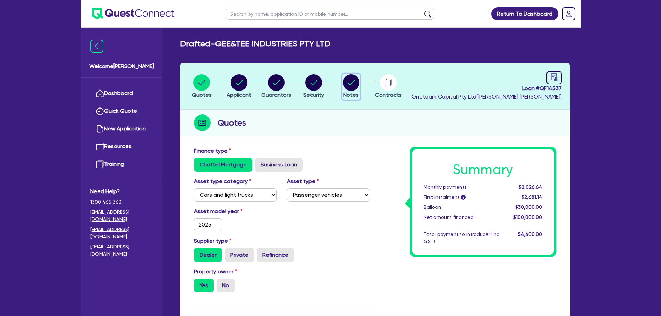
click at [344, 80] on circle "button" at bounding box center [351, 82] width 17 height 17
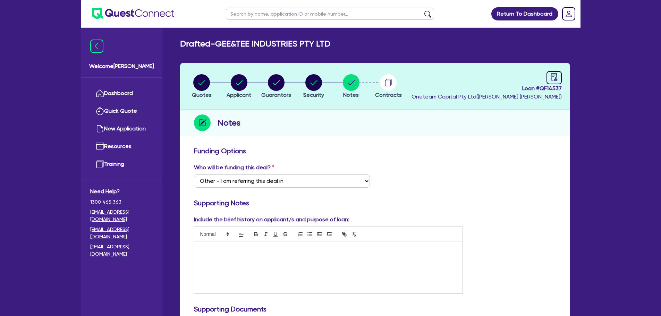
click at [324, 259] on div at bounding box center [328, 267] width 269 height 52
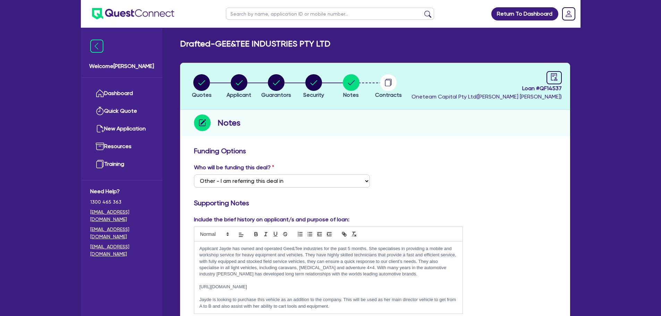
click at [350, 248] on p "Applicant Jayde has owned and operated Gee&Tee industries for the past 5 months…" at bounding box center [328, 262] width 258 height 32
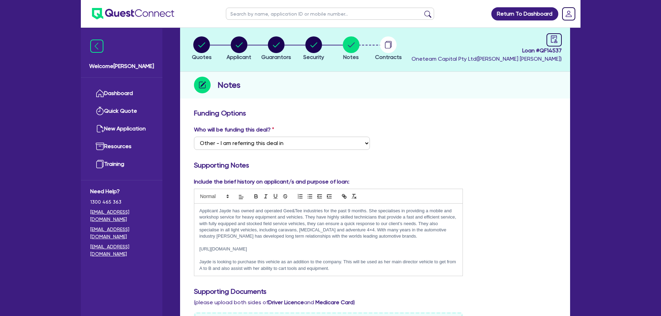
scroll to position [69, 0]
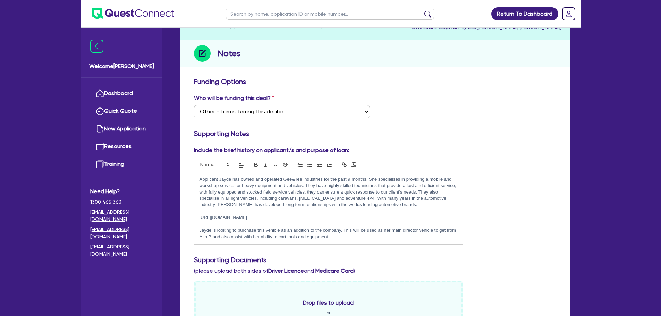
click at [402, 211] on p at bounding box center [328, 211] width 258 height 6
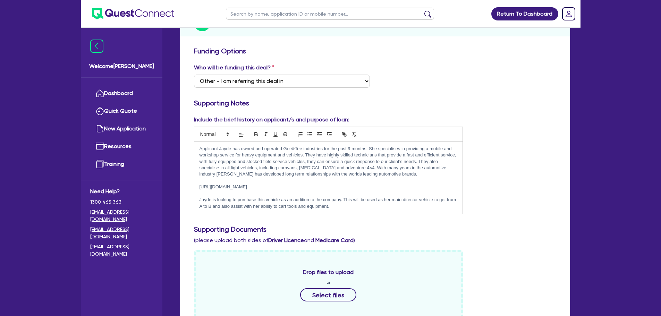
scroll to position [139, 0]
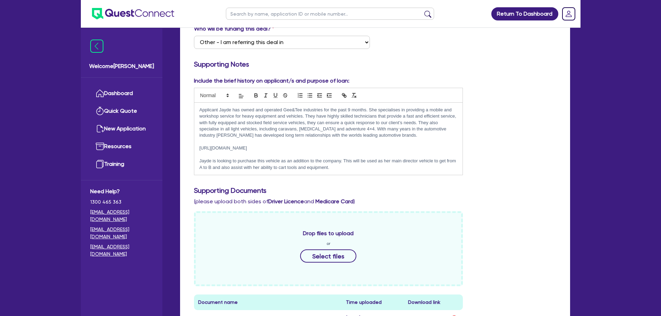
click at [335, 154] on p at bounding box center [328, 155] width 258 height 6
click at [333, 166] on p "Jayde is looking to purchase this vehicle as an addition to the company. This w…" at bounding box center [328, 164] width 258 height 13
click at [336, 170] on p "Jayde is looking to purchase this vehicle as an addition to the company. This w…" at bounding box center [328, 164] width 258 height 13
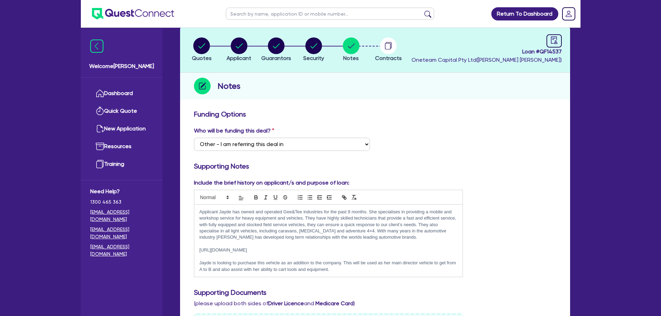
scroll to position [35, 0]
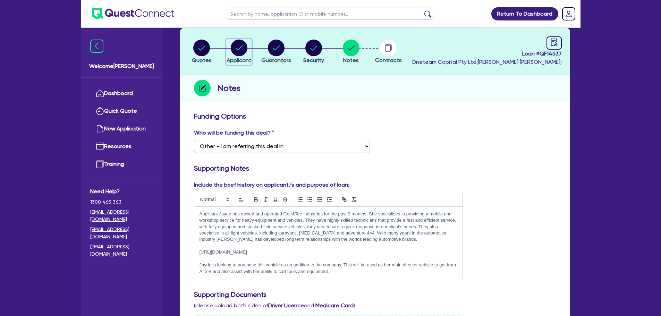
click at [245, 45] on circle "button" at bounding box center [239, 48] width 17 height 17
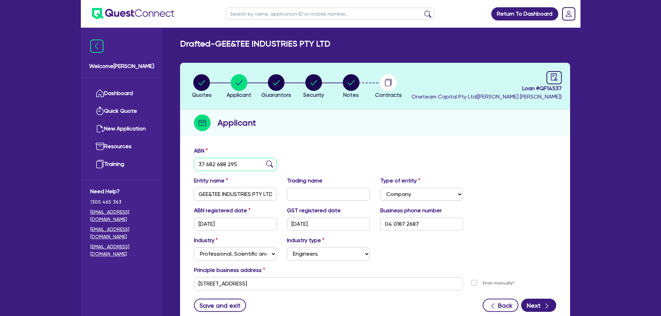
drag, startPoint x: 242, startPoint y: 163, endPoint x: 161, endPoint y: 158, distance: 81.7
click at [161, 158] on div "Welcome Rob Dashboard Quick Quote New Application Ref Company Ref Salesperson R…" at bounding box center [331, 184] width 500 height 368
click at [277, 87] on circle "button" at bounding box center [276, 82] width 17 height 17
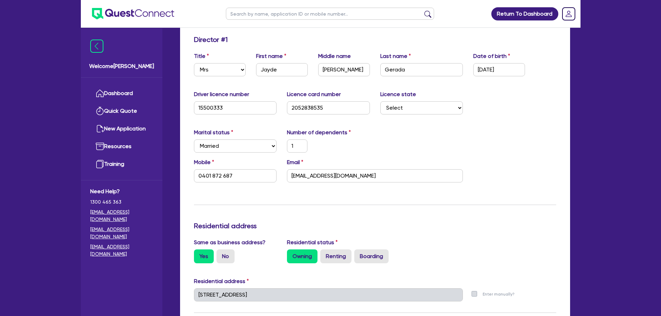
scroll to position [347, 0]
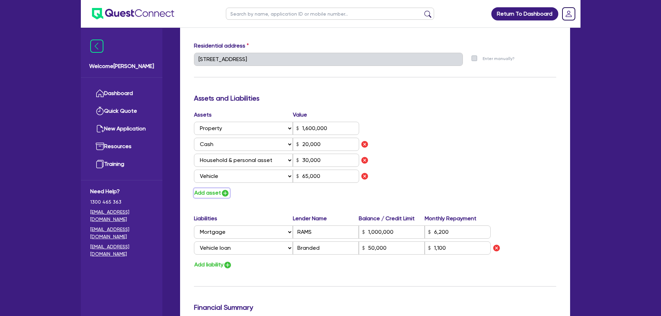
click at [221, 192] on img "button" at bounding box center [225, 193] width 8 height 8
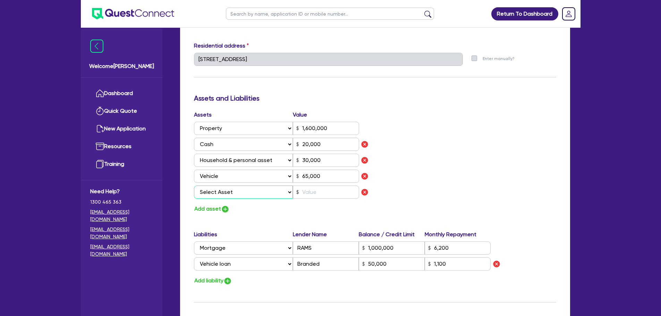
drag, startPoint x: 221, startPoint y: 192, endPoint x: 226, endPoint y: 197, distance: 6.9
click at [221, 192] on select "Select Asset Cash Property Investment property Vehicle Truck Trailer Equipment …" at bounding box center [243, 192] width 99 height 13
click at [194, 186] on select "Select Asset Cash Property Investment property Vehicle Truck Trailer Equipment …" at bounding box center [243, 192] width 99 height 13
click at [318, 195] on input "text" at bounding box center [326, 192] width 66 height 13
click at [394, 161] on div "Assets Value Select Asset Cash Property Investment property Vehicle Truck Trail…" at bounding box center [375, 162] width 373 height 103
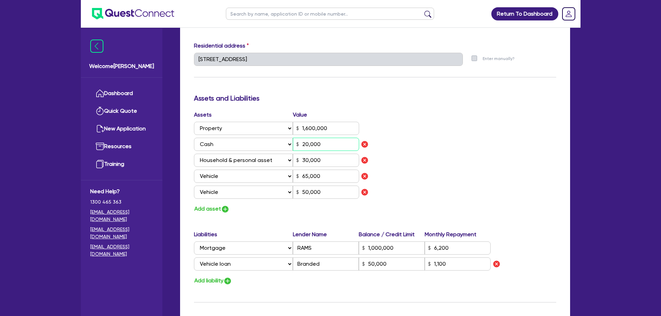
drag, startPoint x: 324, startPoint y: 145, endPoint x: 306, endPoint y: 141, distance: 18.0
click at [297, 143] on div "20,000" at bounding box center [326, 144] width 66 height 13
click at [409, 131] on div "Assets Value Select Asset Cash Property Investment property Vehicle Truck Trail…" at bounding box center [375, 162] width 373 height 103
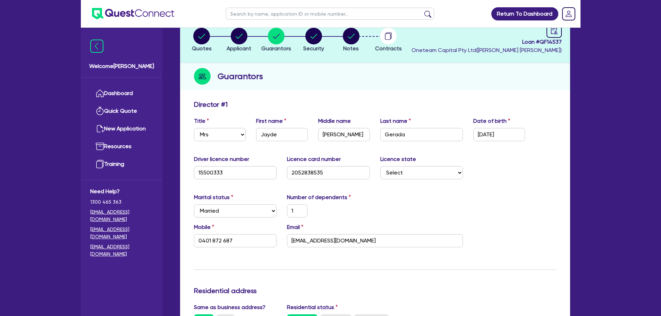
scroll to position [0, 0]
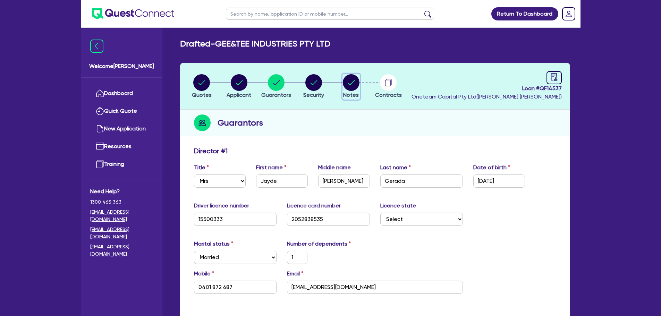
click at [345, 85] on circle "button" at bounding box center [351, 82] width 17 height 17
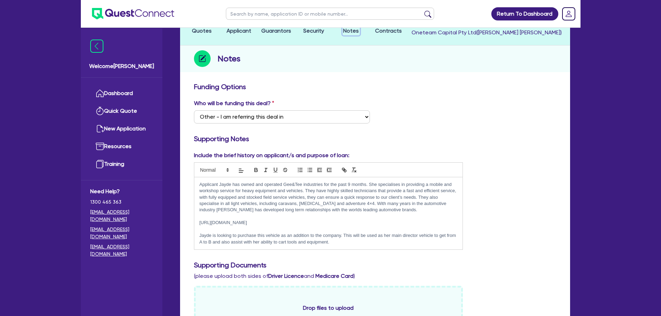
scroll to position [139, 0]
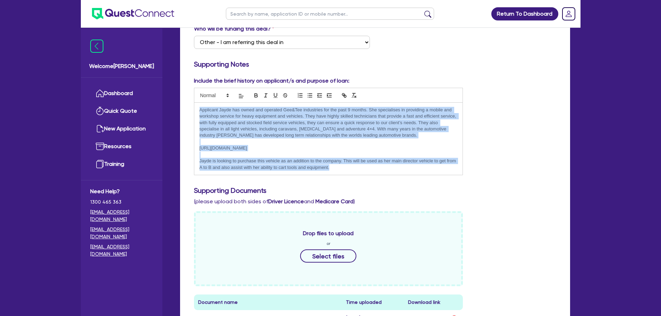
drag, startPoint x: 349, startPoint y: 173, endPoint x: 192, endPoint y: 106, distance: 171.0
click at [192, 106] on div "Include the brief history on applicant/s and purpose of loan: Applicant Jayde h…" at bounding box center [329, 126] width 280 height 99
copy div "Applicant Jayde has owned and operated Gee&Tee industries for the past 9 months…"
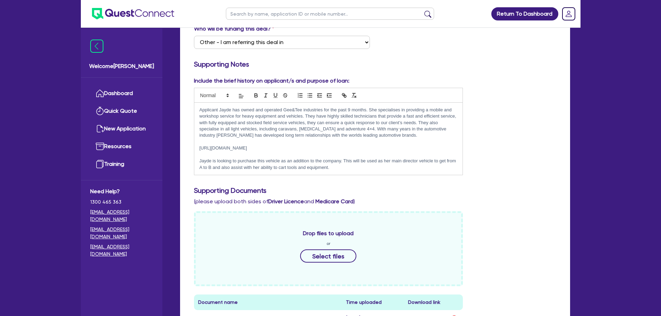
click at [571, 117] on div "Quotes Applicant Guarantors Security Notes Contracts Loan # QF14537 Oneteam Cap…" at bounding box center [375, 313] width 400 height 778
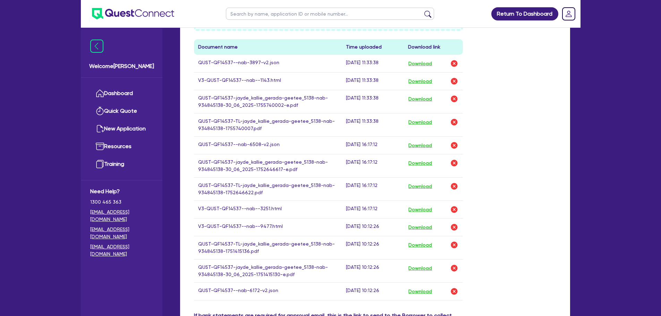
scroll to position [416, 0]
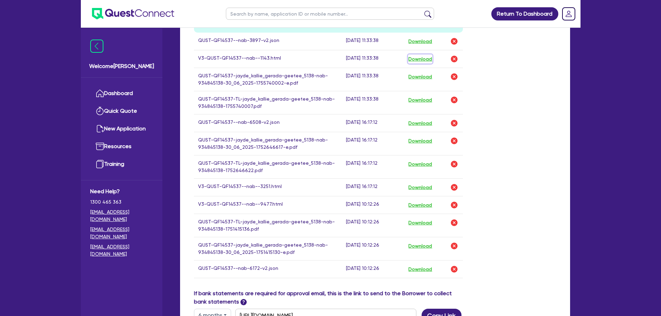
click at [427, 58] on button "Download" at bounding box center [420, 58] width 24 height 9
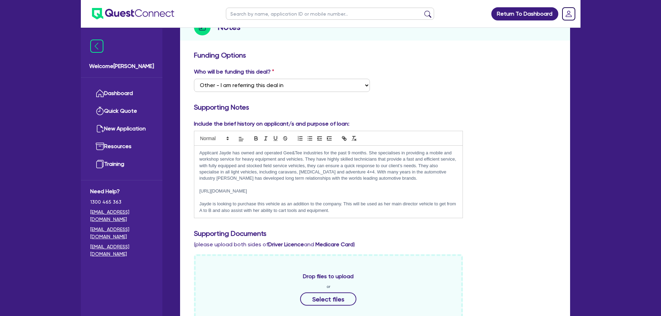
scroll to position [0, 0]
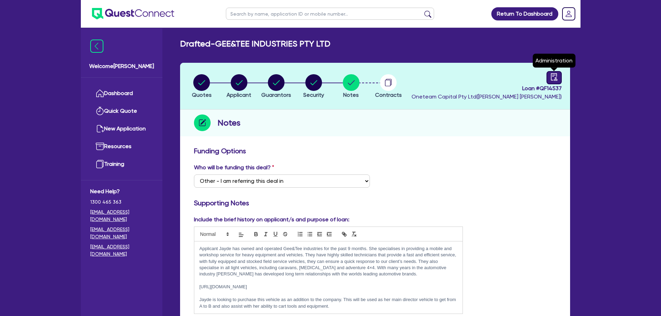
click at [552, 77] on icon "audit" at bounding box center [554, 77] width 8 height 8
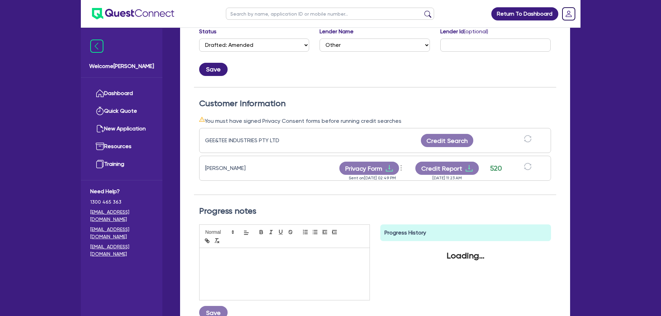
scroll to position [208, 0]
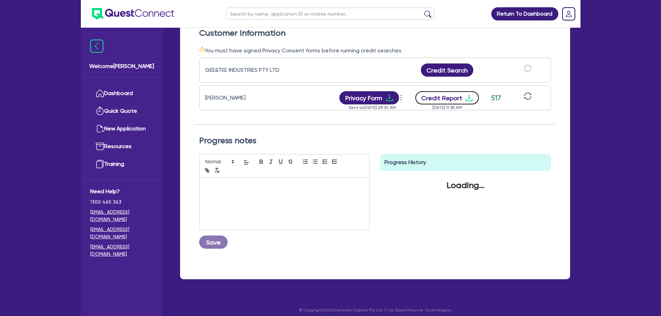
click at [448, 98] on button "Credit Report" at bounding box center [446, 97] width 63 height 13
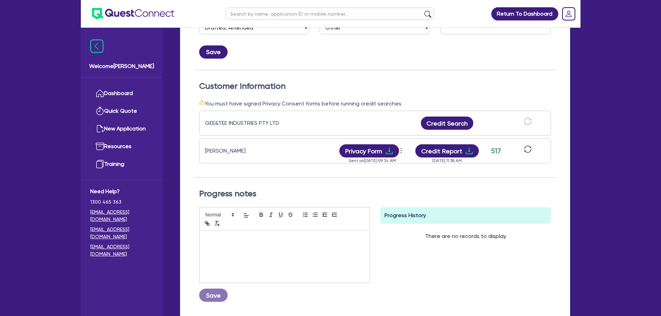
scroll to position [0, 0]
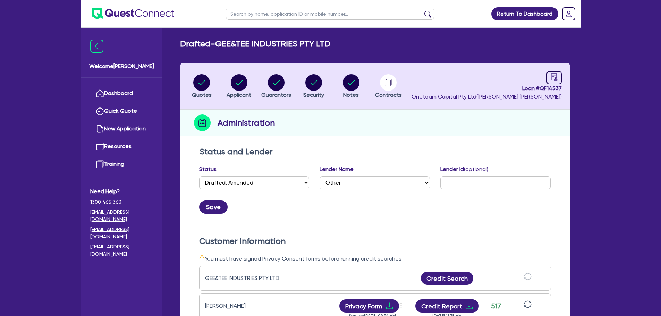
click at [328, 126] on div "Administration" at bounding box center [375, 123] width 390 height 27
click at [270, 92] on span "Guarantors" at bounding box center [276, 95] width 30 height 7
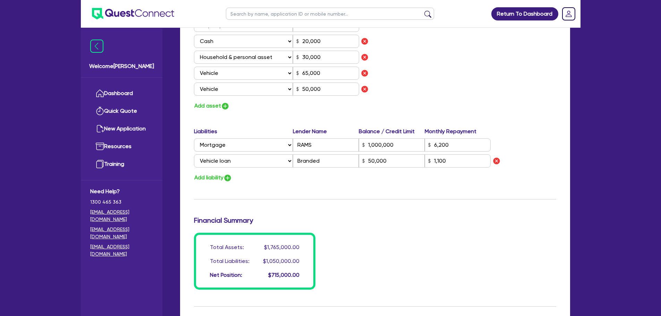
scroll to position [347, 0]
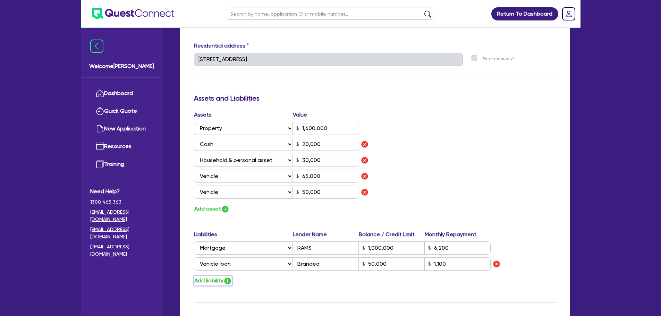
click at [227, 280] on img "button" at bounding box center [227, 281] width 8 height 8
click at [232, 278] on select "Select Liability Credit card Mortgage Investment property loan Vehicle loan Tru…" at bounding box center [243, 279] width 99 height 13
click at [194, 273] on select "Select Liability Credit card Mortgage Investment property loan Vehicle loan Tru…" at bounding box center [243, 279] width 99 height 13
click at [299, 278] on input "text" at bounding box center [326, 279] width 66 height 13
click at [396, 279] on input "text" at bounding box center [392, 279] width 66 height 13
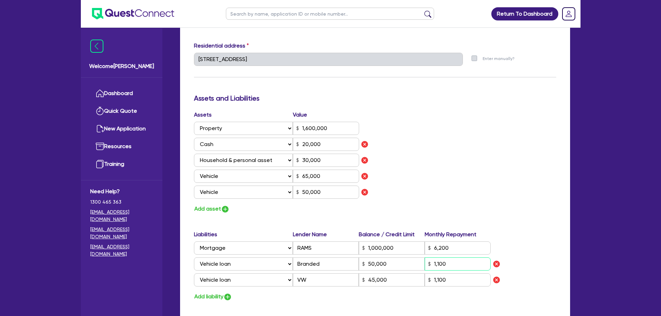
drag, startPoint x: 448, startPoint y: 264, endPoint x: 438, endPoint y: 264, distance: 10.1
click at [438, 264] on input "1,100" at bounding box center [458, 263] width 66 height 13
click at [476, 144] on div "Assets Value Select Asset Cash Property Investment property Vehicle Truck Trail…" at bounding box center [375, 162] width 373 height 103
drag, startPoint x: 458, startPoint y: 244, endPoint x: 423, endPoint y: 246, distance: 34.4
click at [423, 246] on div "Select Liability Credit card Mortgage Investment property loan Vehicle loan Tru…" at bounding box center [342, 247] width 297 height 13
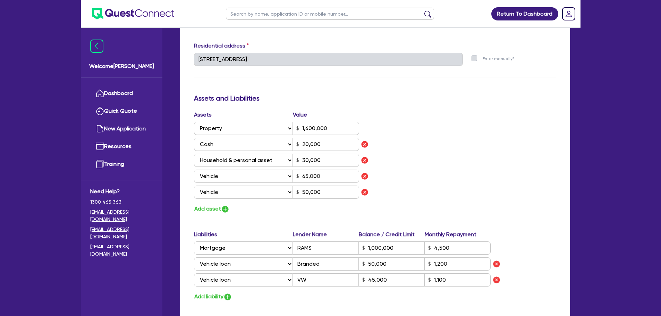
click at [468, 181] on div "Assets Value Select Asset Cash Property Investment property Vehicle Truck Trail…" at bounding box center [375, 162] width 373 height 103
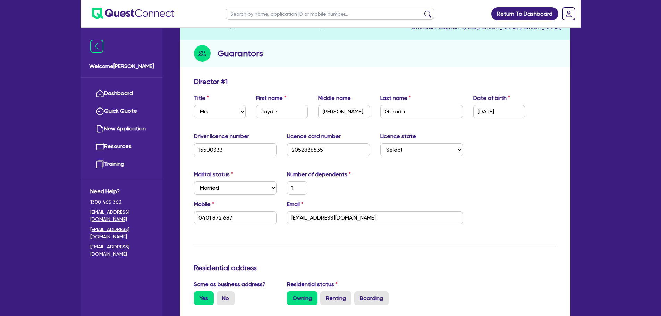
scroll to position [0, 0]
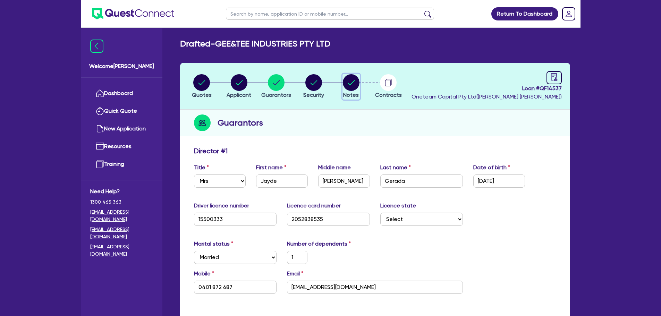
click at [356, 83] on circle "button" at bounding box center [351, 82] width 17 height 17
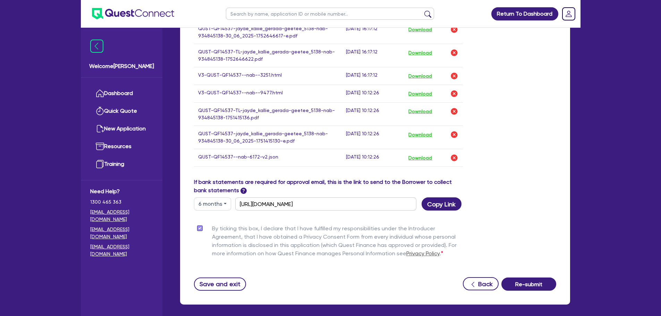
scroll to position [559, 0]
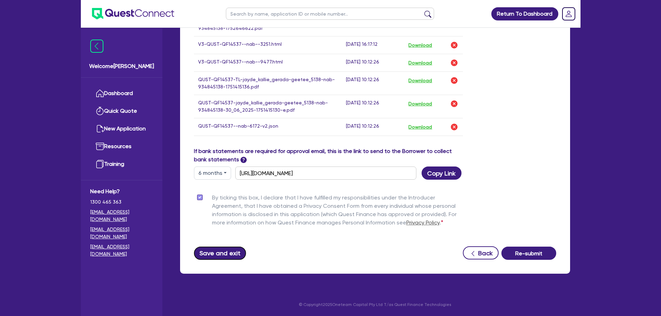
click at [224, 256] on button "Save and exit" at bounding box center [220, 253] width 52 height 13
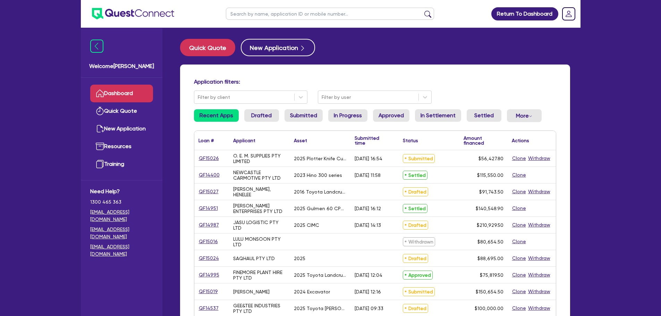
click at [286, 14] on input "text" at bounding box center [330, 14] width 208 height 12
click at [422, 10] on button "submit" at bounding box center [427, 15] width 11 height 10
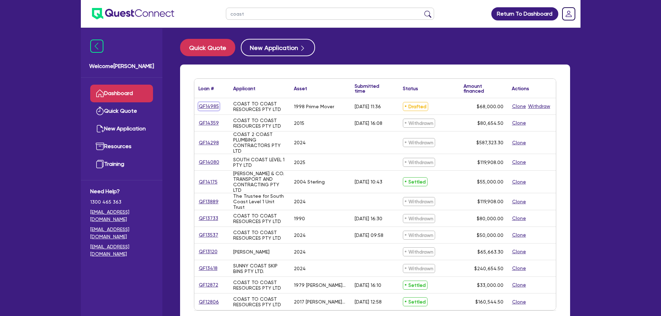
click at [210, 106] on link "QF14985" at bounding box center [208, 106] width 21 height 8
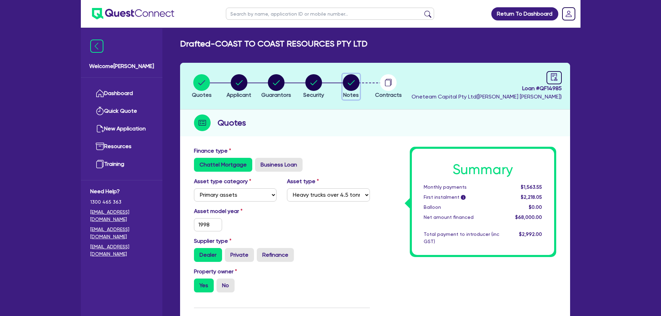
click at [350, 82] on circle "button" at bounding box center [351, 82] width 17 height 17
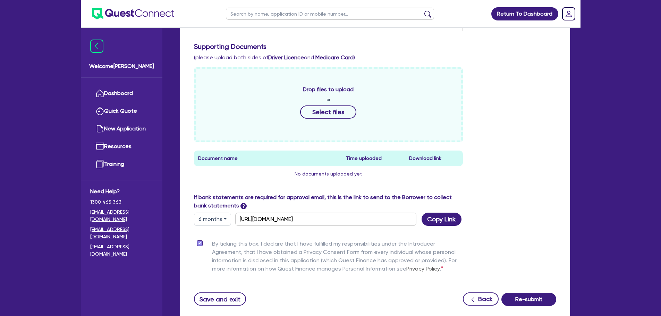
scroll to position [205, 0]
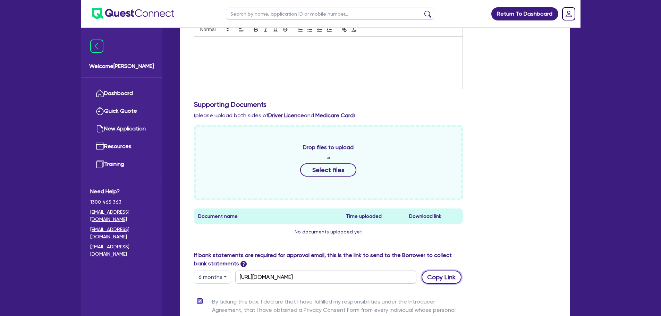
click at [435, 282] on button "Copy Link" at bounding box center [442, 277] width 40 height 13
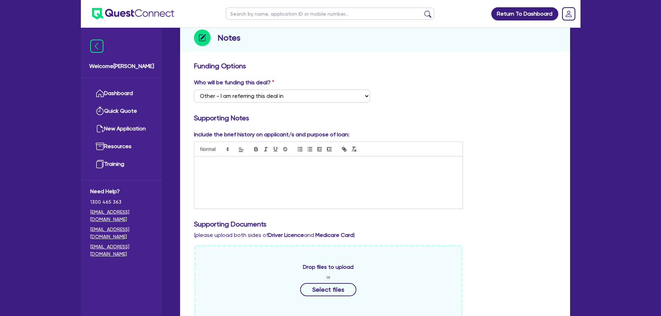
scroll to position [0, 0]
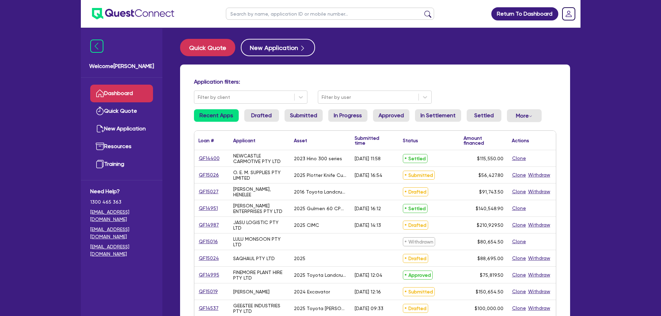
click at [307, 8] on input "text" at bounding box center [330, 14] width 208 height 12
type input "a s"
click at [422, 10] on button "submit" at bounding box center [427, 15] width 11 height 10
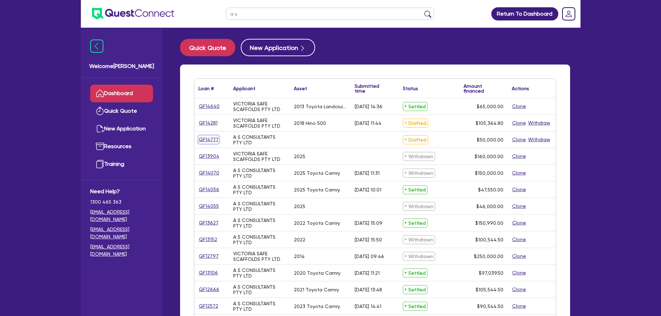
click at [212, 142] on link "QF14777" at bounding box center [208, 140] width 20 height 8
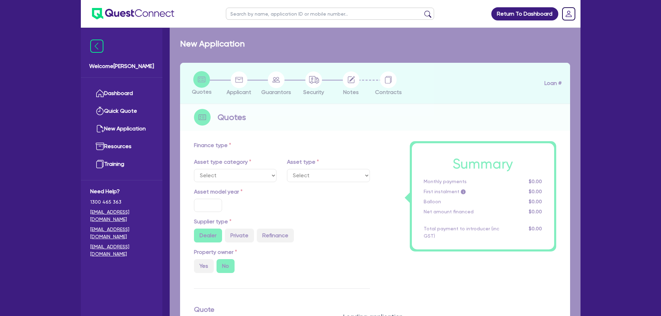
type input "50,000"
type input "10"
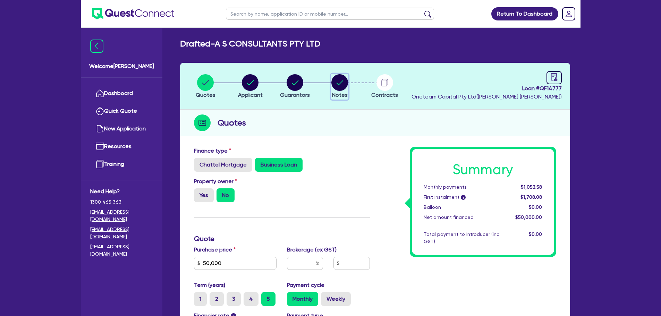
click at [347, 79] on icon "button" at bounding box center [339, 82] width 17 height 17
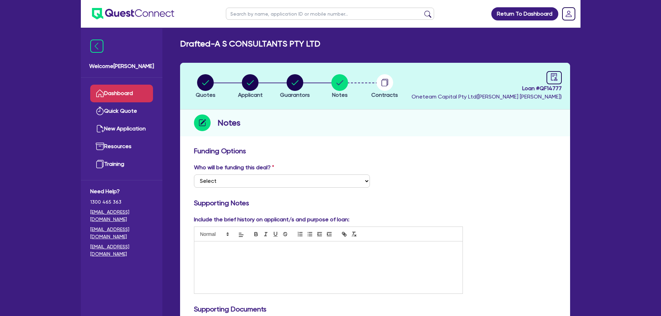
click at [132, 96] on link "Dashboard" at bounding box center [121, 94] width 63 height 18
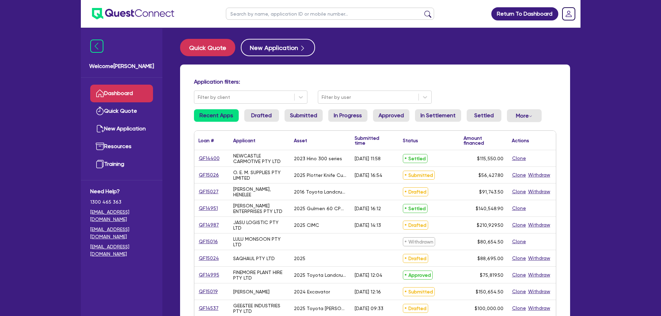
click at [235, 15] on input "text" at bounding box center [330, 14] width 208 height 12
type input "a s"
click at [422, 10] on button "submit" at bounding box center [427, 15] width 11 height 10
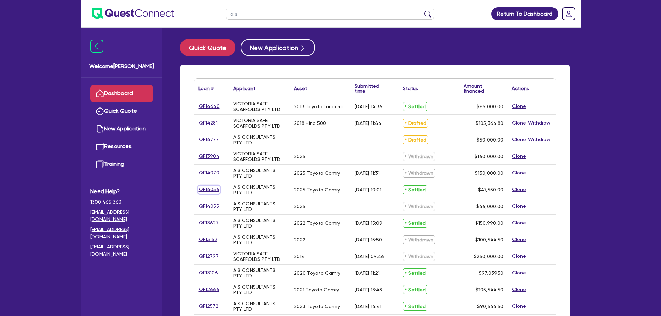
click at [212, 190] on link "QF14056" at bounding box center [208, 190] width 21 height 8
select select "CARS_AND_LIGHT_TRUCKS"
select select "PASSENGER_VEHICLES"
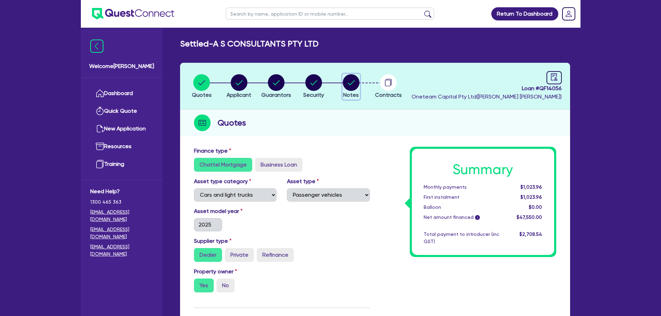
click at [351, 83] on icon "button" at bounding box center [351, 82] width 17 height 17
select select "Other"
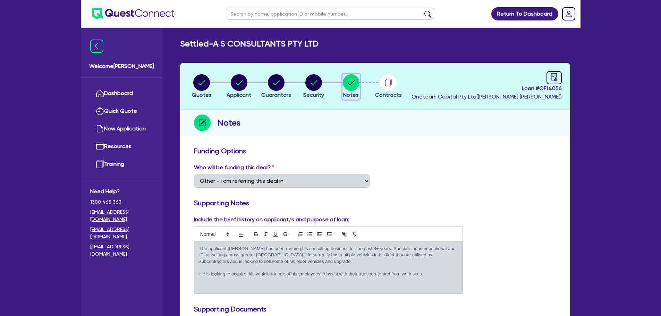
scroll to position [139, 0]
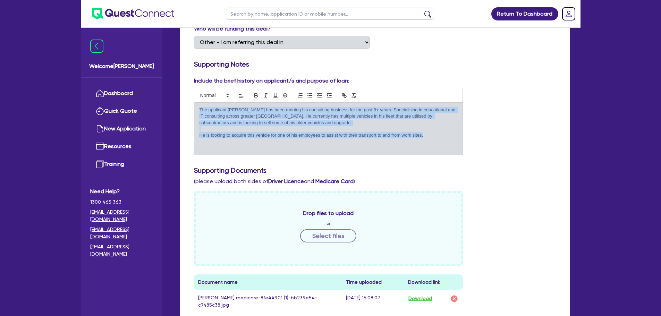
drag, startPoint x: 430, startPoint y: 134, endPoint x: 182, endPoint y: 110, distance: 248.9
click at [182, 110] on div "Funding Options Who will be funding this deal? Select I want Quest to fund 100%…" at bounding box center [375, 248] width 390 height 487
copy div "The applicant Aamir has been running his consulting business for the past 8+ ye…"
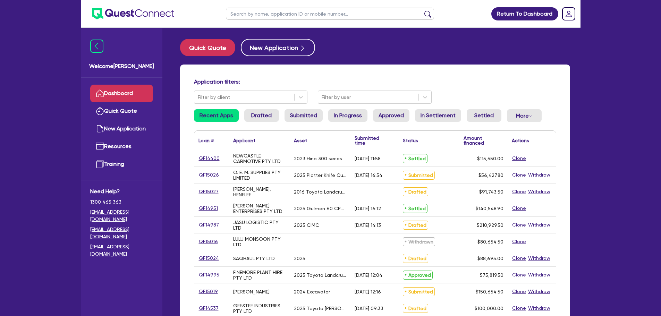
click at [288, 15] on input "text" at bounding box center [330, 14] width 208 height 12
type input "gee"
click at [422, 10] on button "submit" at bounding box center [427, 15] width 11 height 10
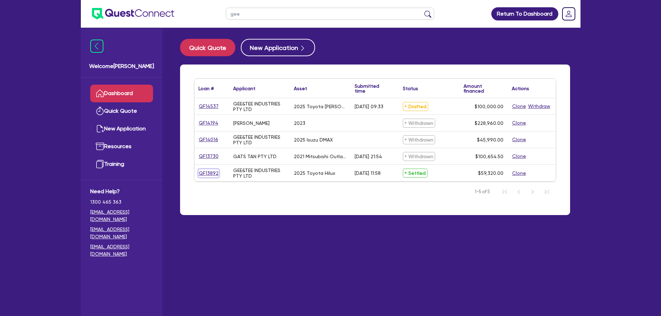
click at [213, 171] on link "QF13892" at bounding box center [208, 173] width 20 height 8
select select "CARS_AND_LIGHT_TRUCKS"
select select "PASSENGER_VEHICLES"
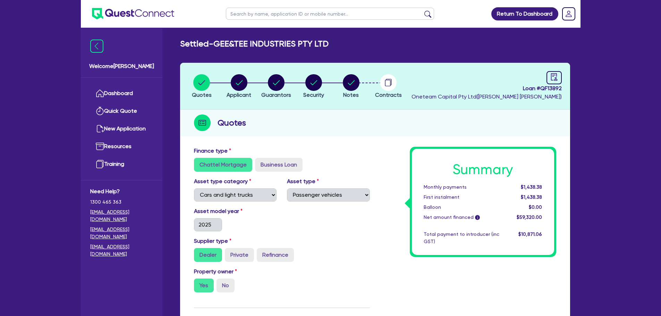
click at [363, 84] on li "Notes" at bounding box center [350, 86] width 37 height 24
click at [358, 84] on button "Notes" at bounding box center [350, 87] width 17 height 26
select select "Other"
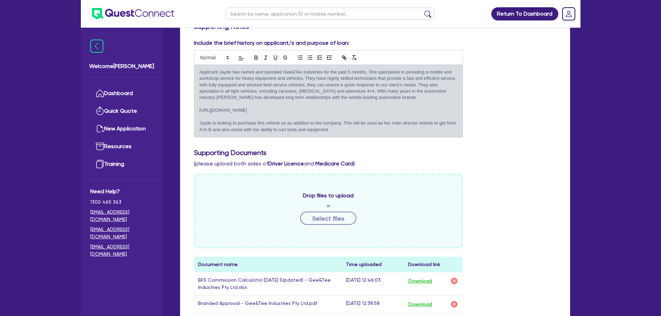
scroll to position [139, 0]
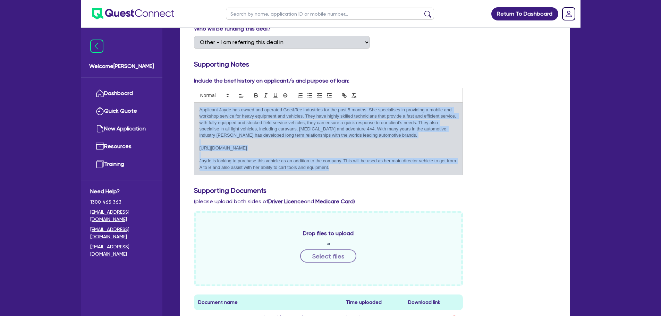
drag, startPoint x: 336, startPoint y: 169, endPoint x: 196, endPoint y: 110, distance: 151.4
click at [196, 110] on div "Applicant Jayde has owned and operated Gee&Tee industries for the past 5 months…" at bounding box center [328, 139] width 269 height 73
copy div "Applicant Jayde has owned and operated Gee&Tee industries for the past 5 months…"
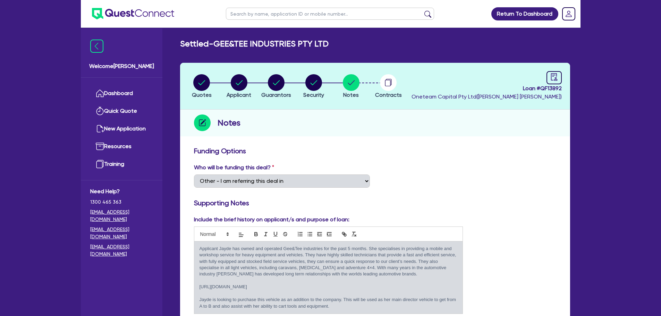
click at [308, 14] on input "text" at bounding box center [330, 14] width 208 height 12
type input "ph"
click button "submit" at bounding box center [427, 15] width 11 height 10
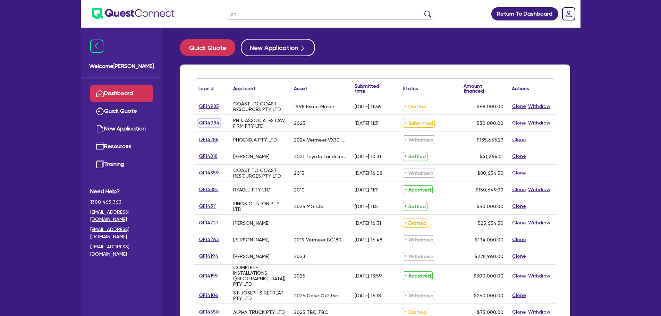
click at [214, 125] on link "QF14984" at bounding box center [208, 123] width 21 height 8
select select "CARS_AND_LIGHT_TRUCKS"
select select "PASSENGER_VEHICLES"
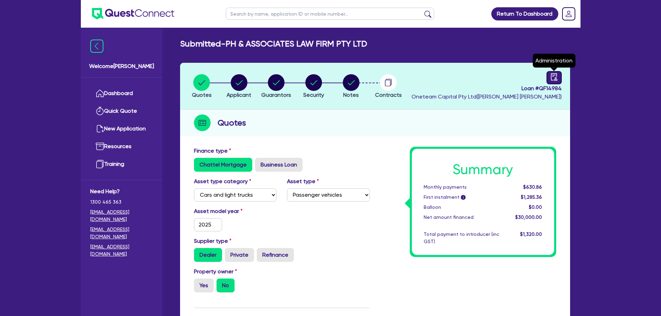
click at [558, 73] on link at bounding box center [553, 77] width 15 height 13
select select "SUBMITTED_NEW"
select select "Other"
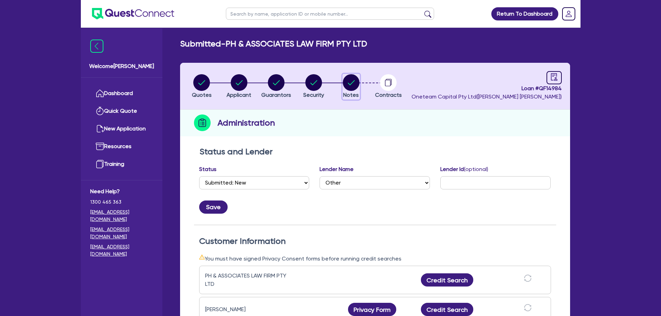
click at [343, 90] on icon "button" at bounding box center [351, 82] width 17 height 17
select select "Other"
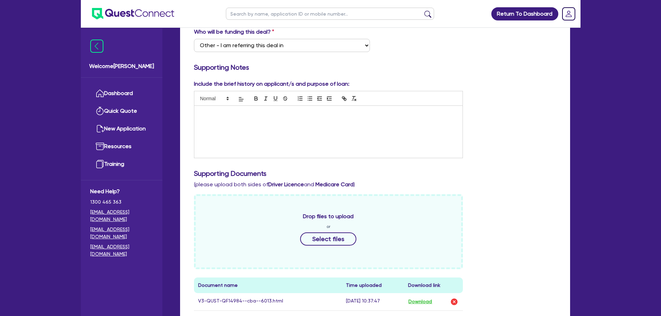
scroll to position [243, 0]
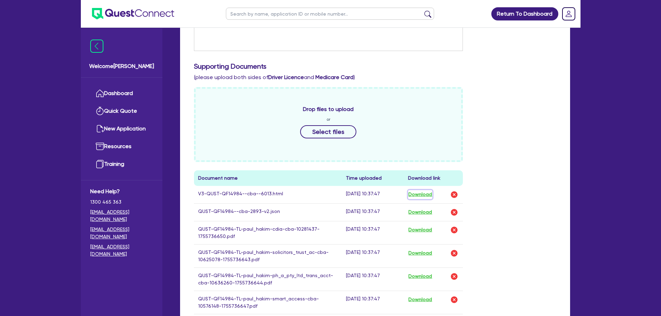
click at [428, 192] on button "Download" at bounding box center [420, 194] width 24 height 9
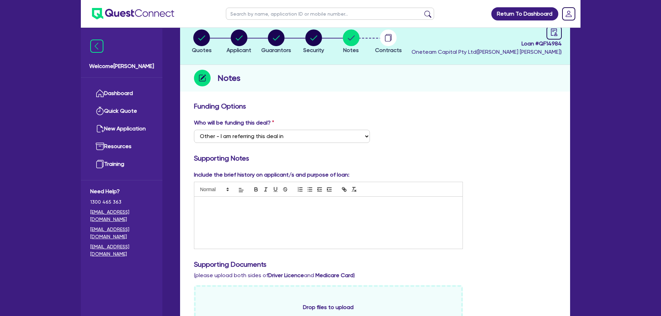
scroll to position [0, 0]
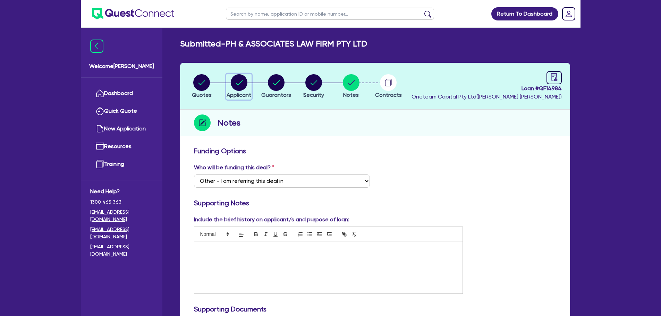
click at [227, 82] on div "button" at bounding box center [239, 82] width 25 height 17
select select "COMPANY"
select select "PROFESSIONAL"
select select "LAWYERS"
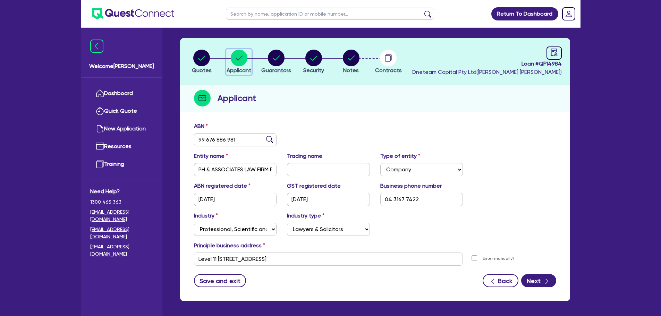
scroll to position [35, 0]
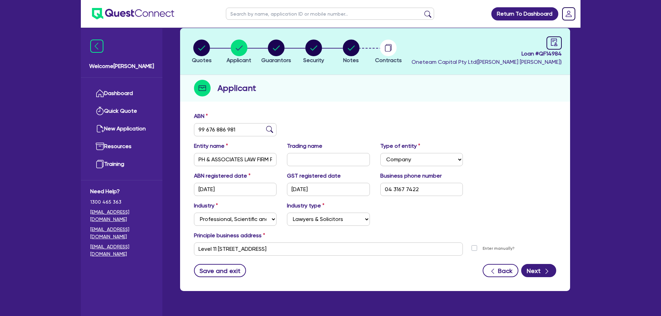
click at [339, 52] on li "Notes" at bounding box center [350, 51] width 37 height 24
click at [348, 52] on circle "button" at bounding box center [351, 48] width 17 height 17
select select "Other"
